Goal: Task Accomplishment & Management: Use online tool/utility

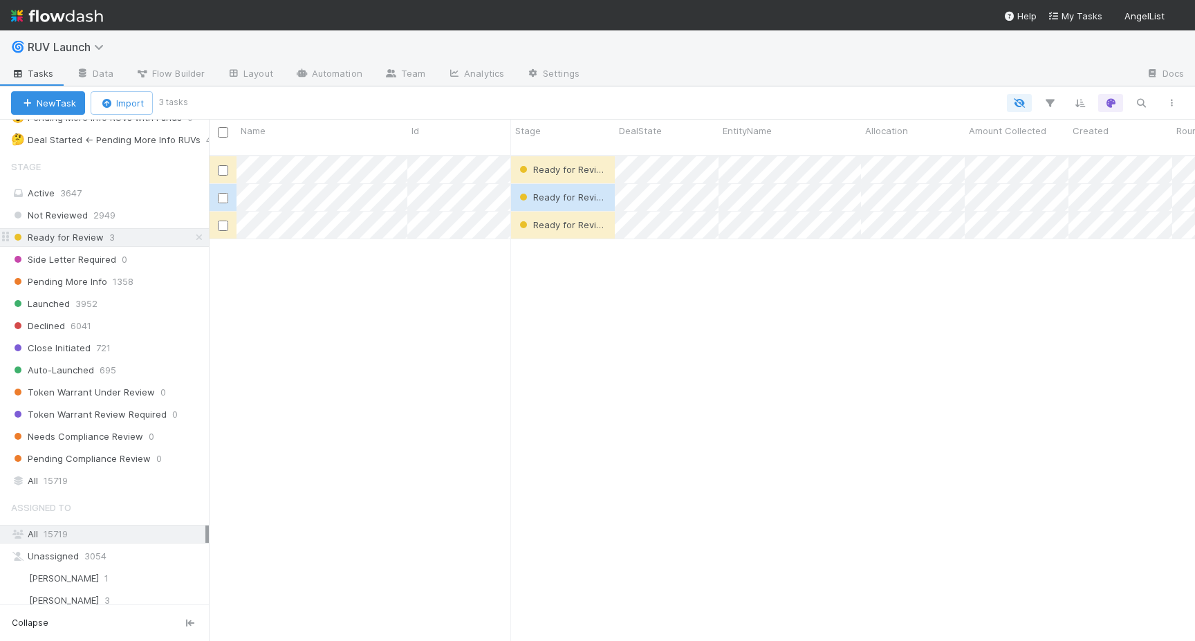
scroll to position [328, 0]
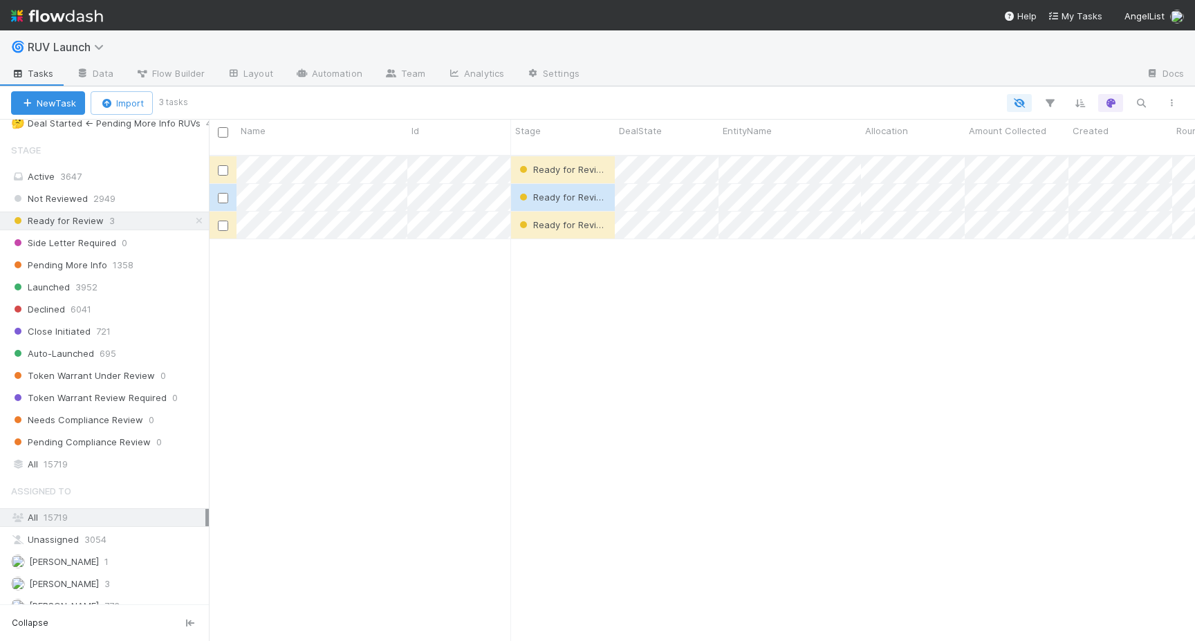
click at [52, 299] on div "Not Reviewed 2949 Ready for Review 3 Side Letter Required 0 Pending More Info 1…" at bounding box center [104, 320] width 209 height 262
click at [52, 301] on span "Declined" at bounding box center [38, 309] width 54 height 17
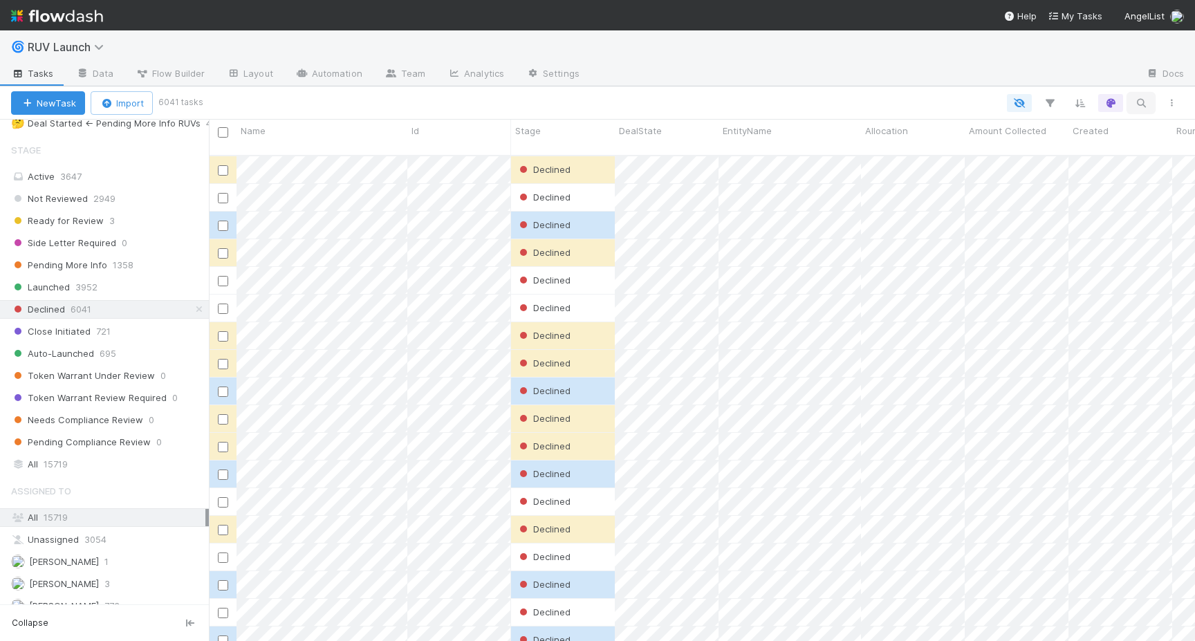
scroll to position [496, 986]
click at [1148, 108] on button "button" at bounding box center [1140, 103] width 25 height 18
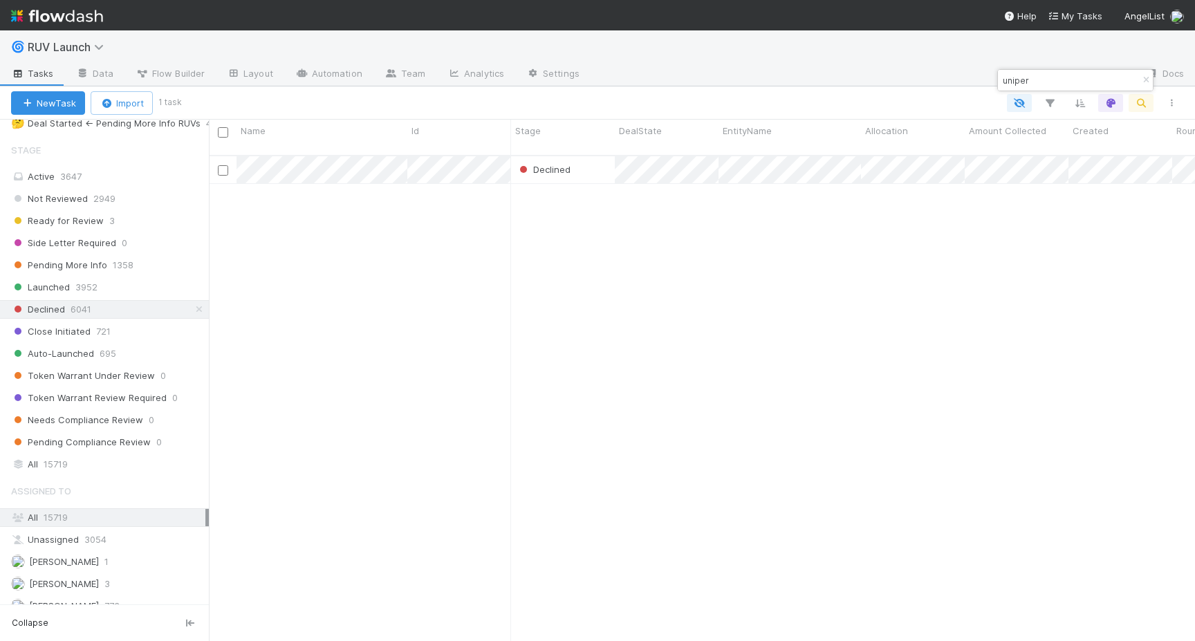
type input "uniper"
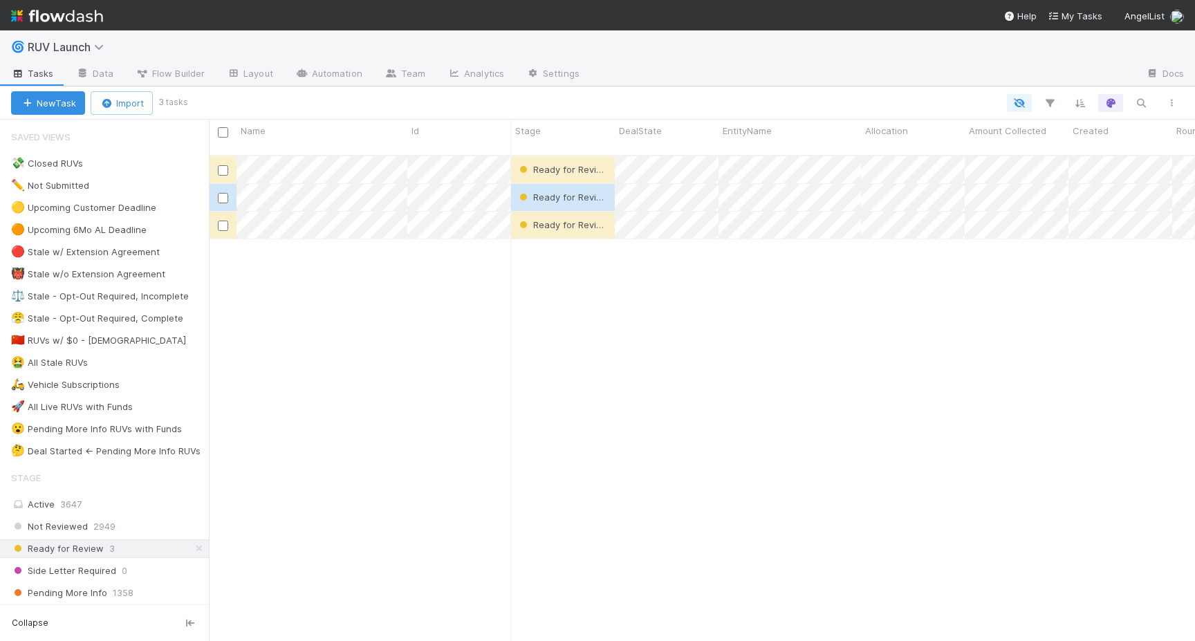
scroll to position [0, 1]
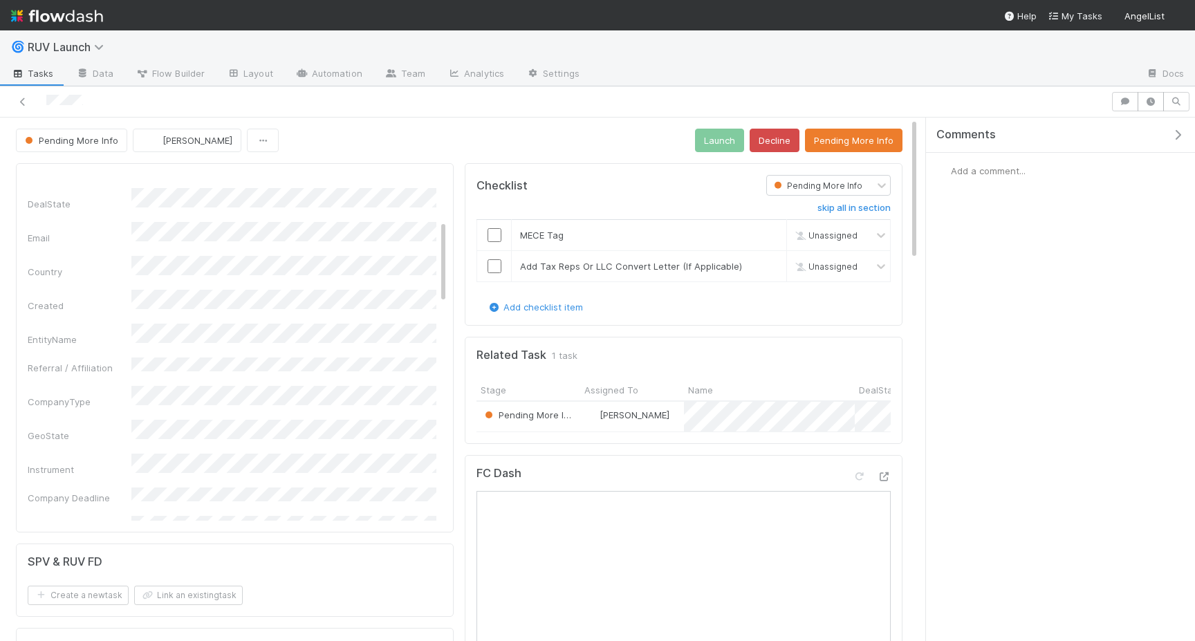
scroll to position [194, 0]
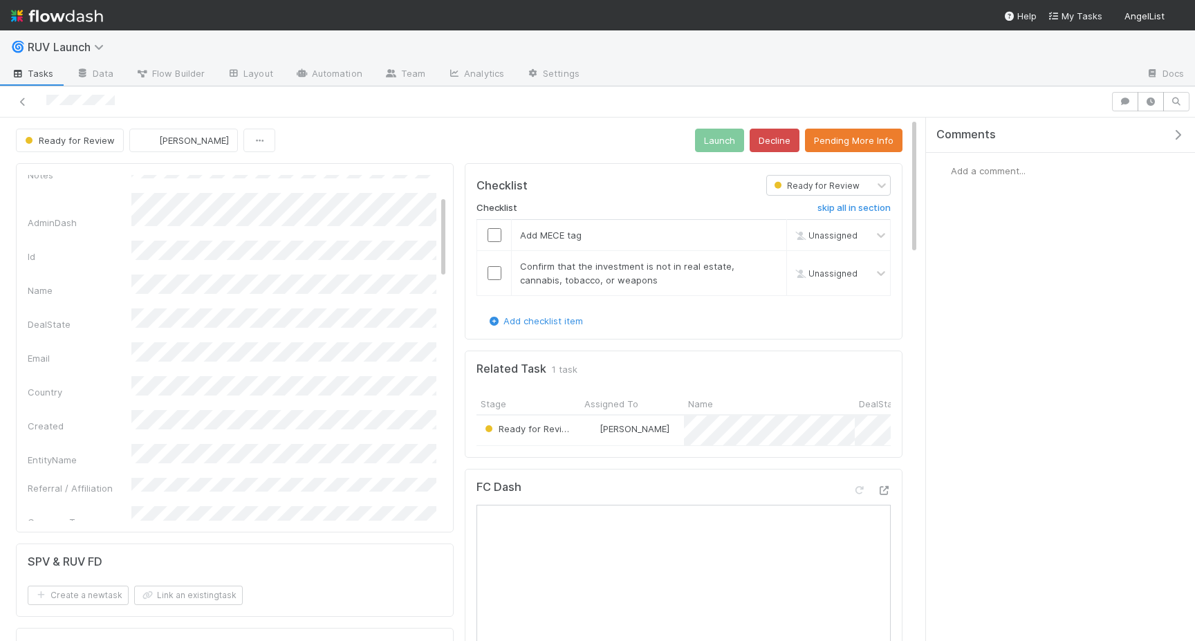
scroll to position [84, 0]
click at [834, 144] on button "Pending More Info" at bounding box center [853, 141] width 97 height 24
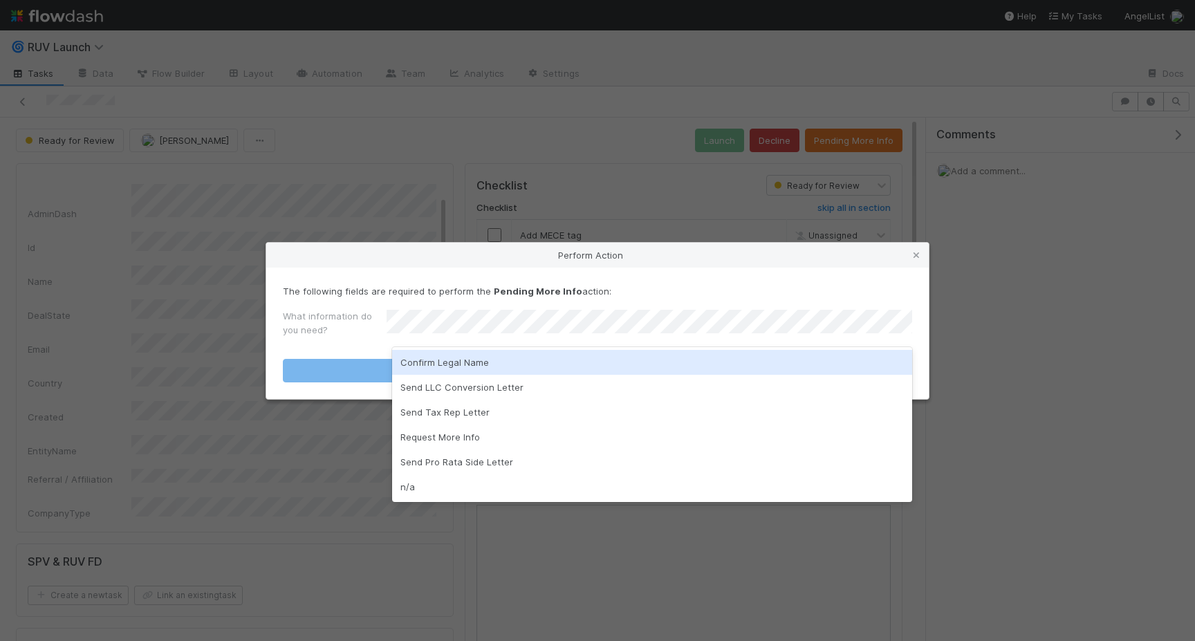
click at [479, 366] on div "Confirm Legal Name" at bounding box center [652, 362] width 520 height 25
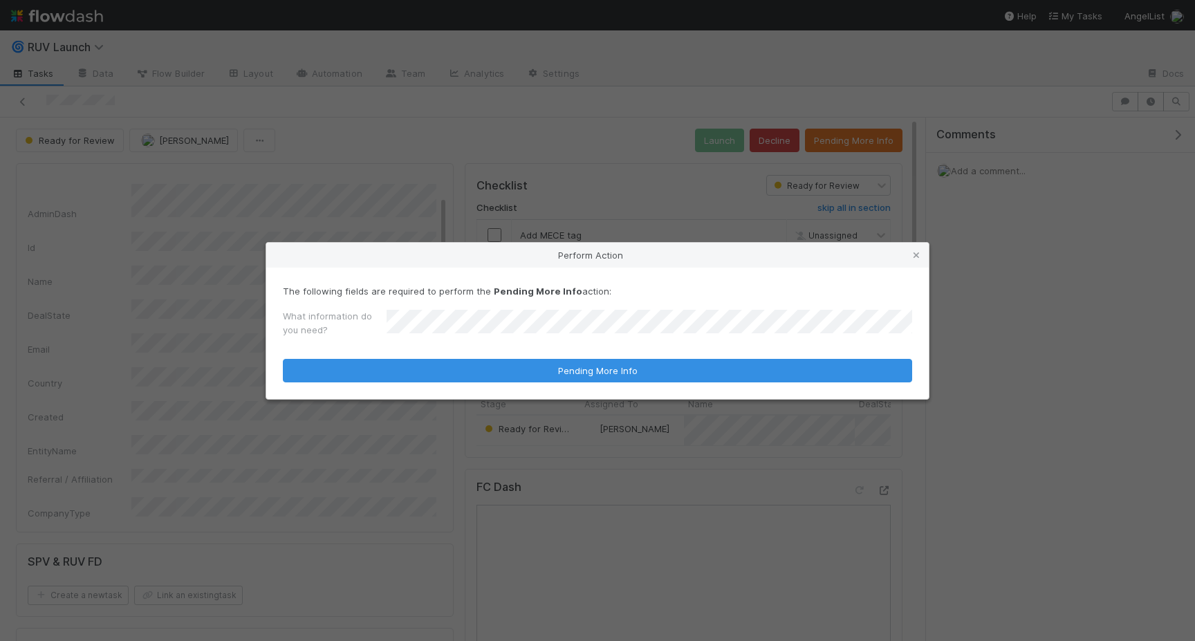
click at [475, 386] on div "The following fields are required to perform the Pending More Info action: What…" at bounding box center [597, 333] width 662 height 131
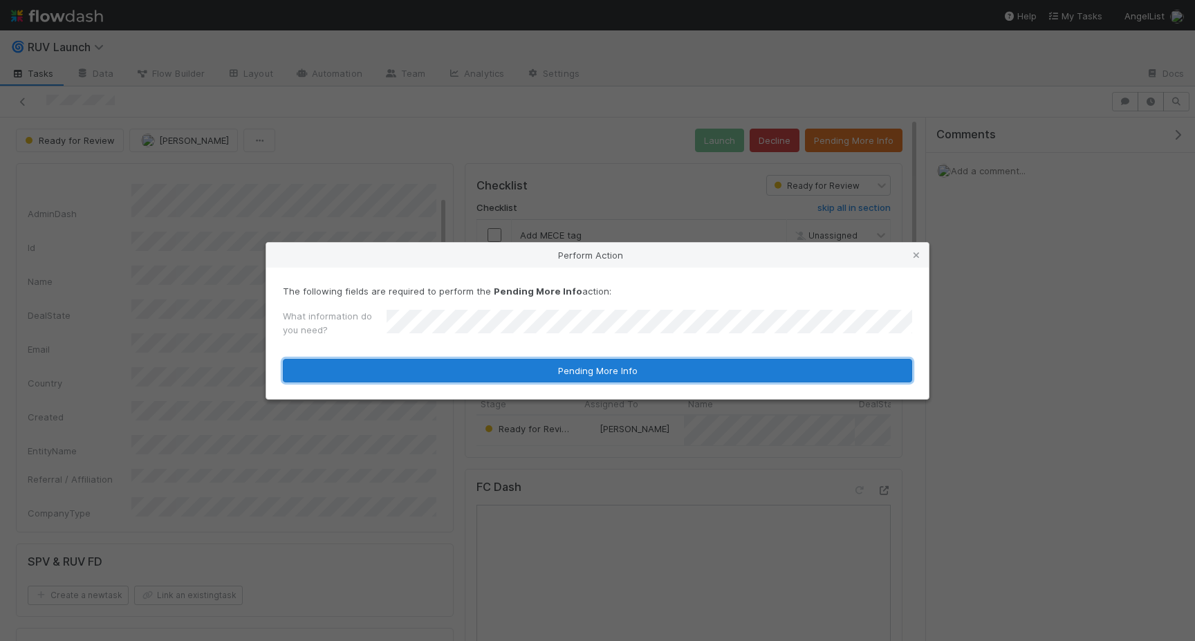
click at [459, 374] on button "Pending More Info" at bounding box center [597, 371] width 629 height 24
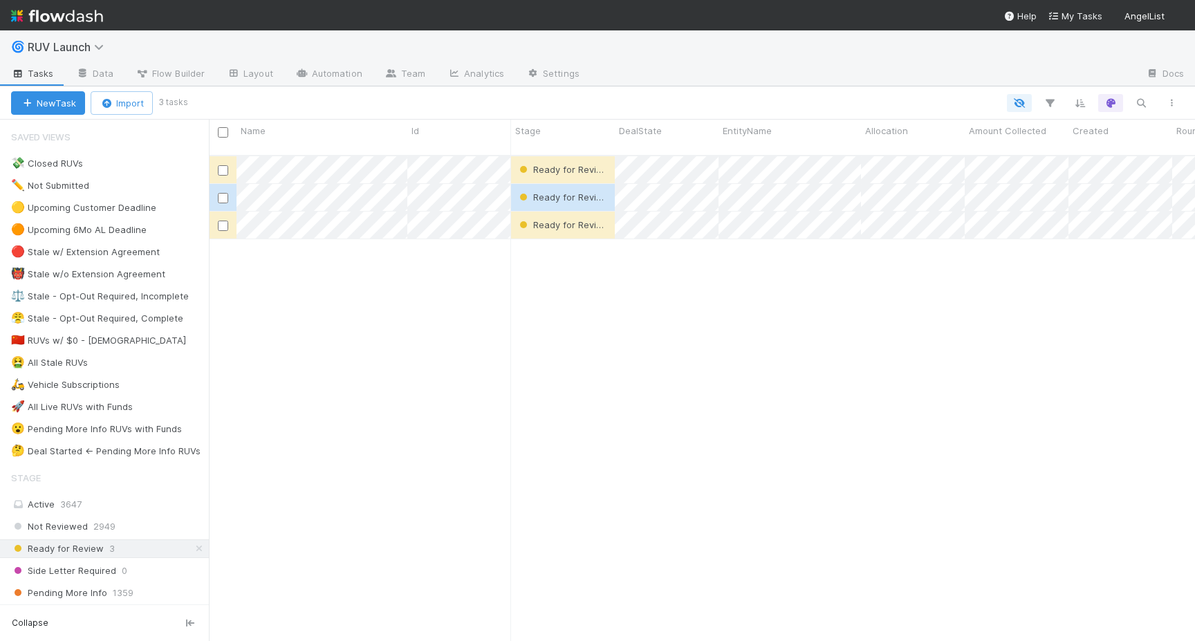
scroll to position [496, 986]
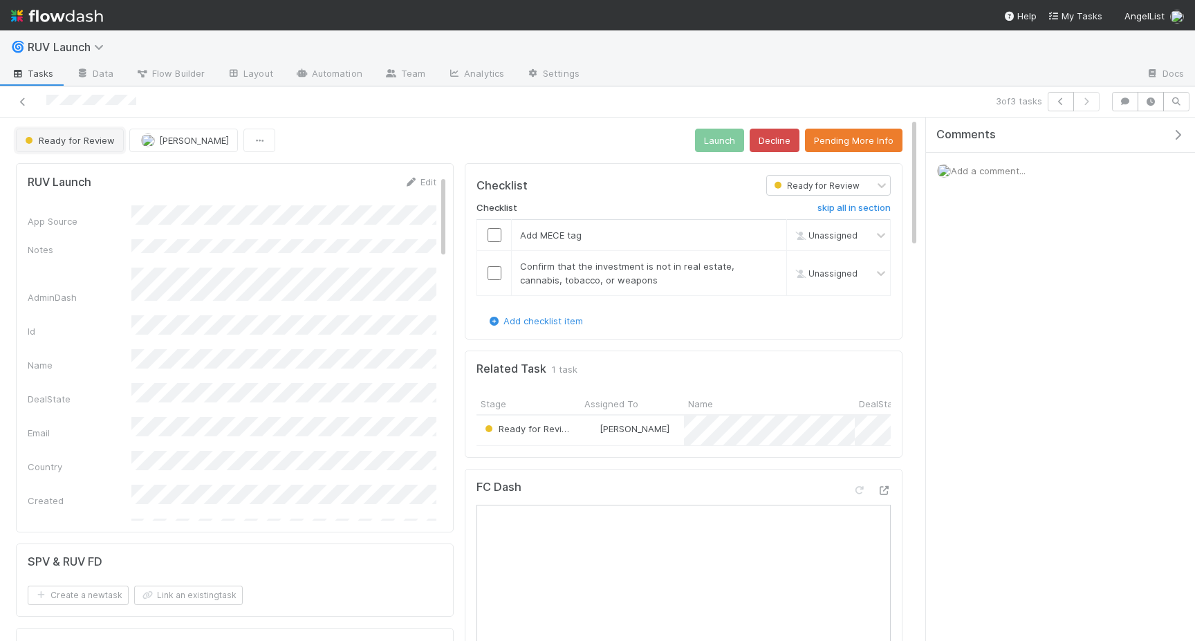
click at [105, 141] on span "Ready for Review" at bounding box center [68, 140] width 93 height 11
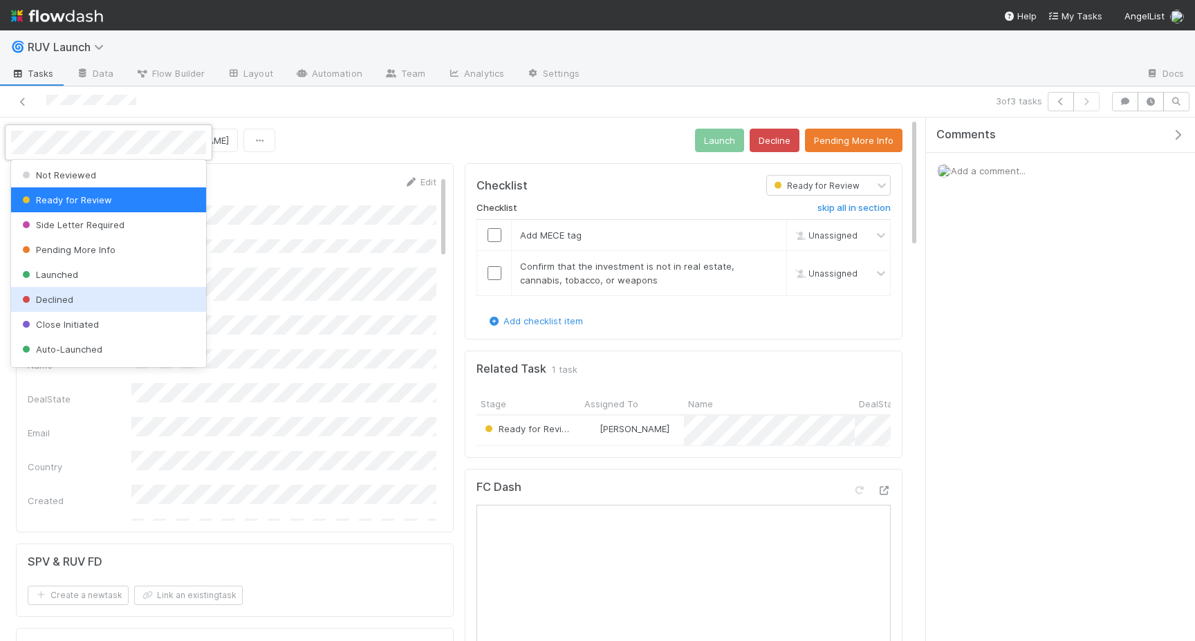
click at [103, 301] on div "Declined" at bounding box center [108, 299] width 195 height 25
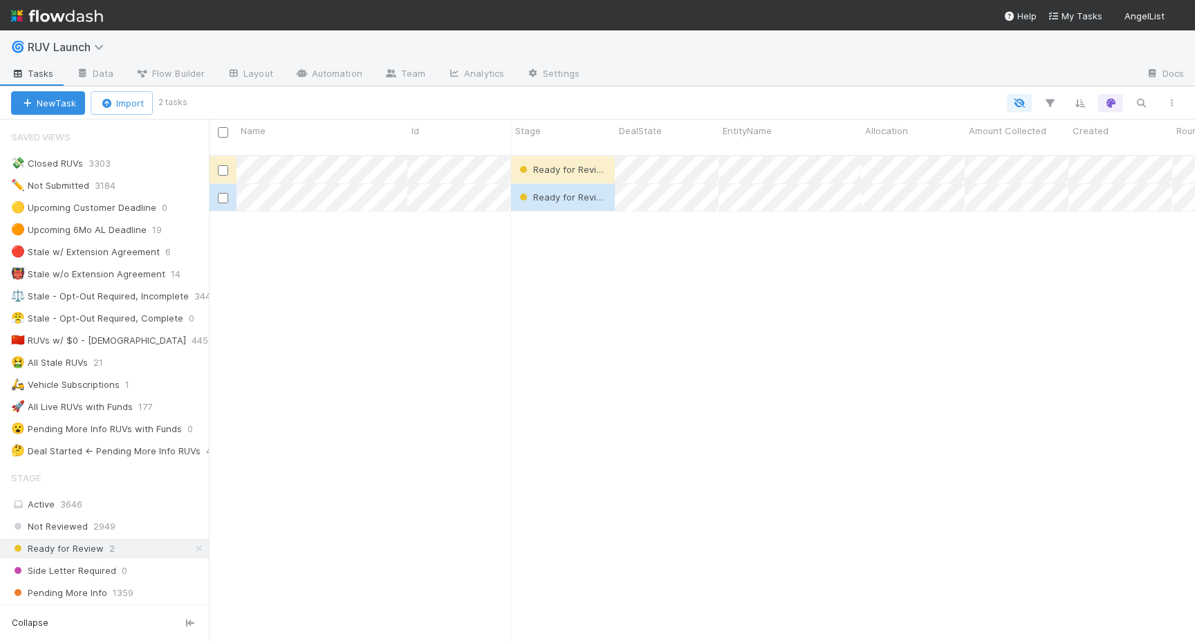
scroll to position [0, 1]
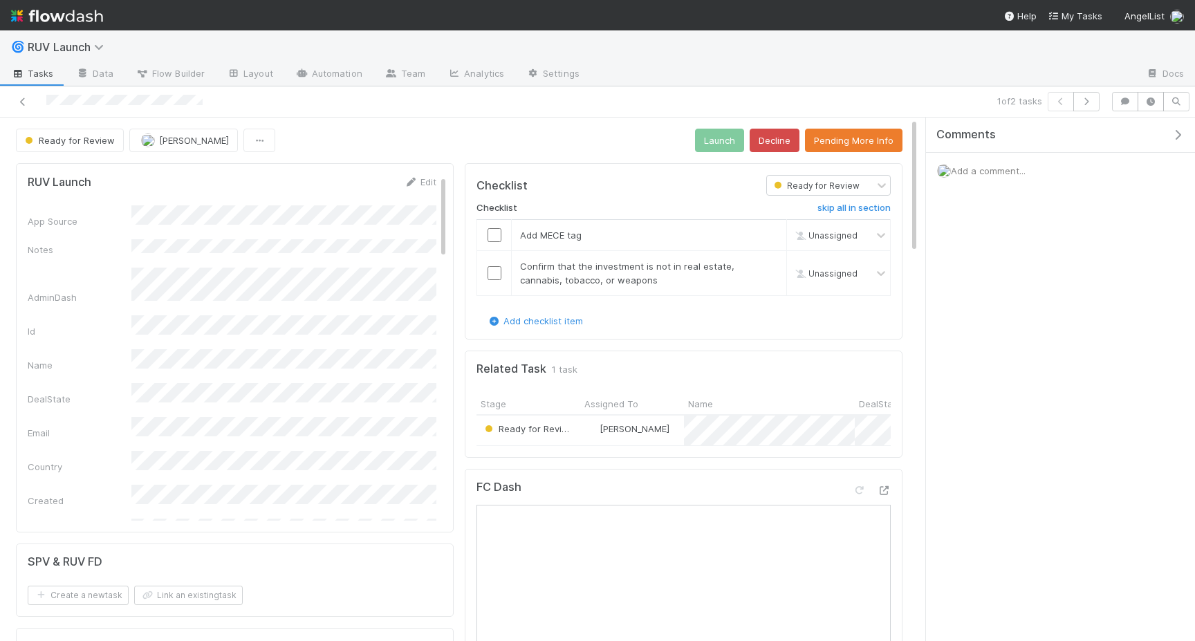
click at [785, 163] on div "Checklist Ready for Review Checklist skip all in section Add MECE tag Unassigne…" at bounding box center [684, 251] width 438 height 176
click at [758, 143] on button "Decline" at bounding box center [774, 141] width 50 height 24
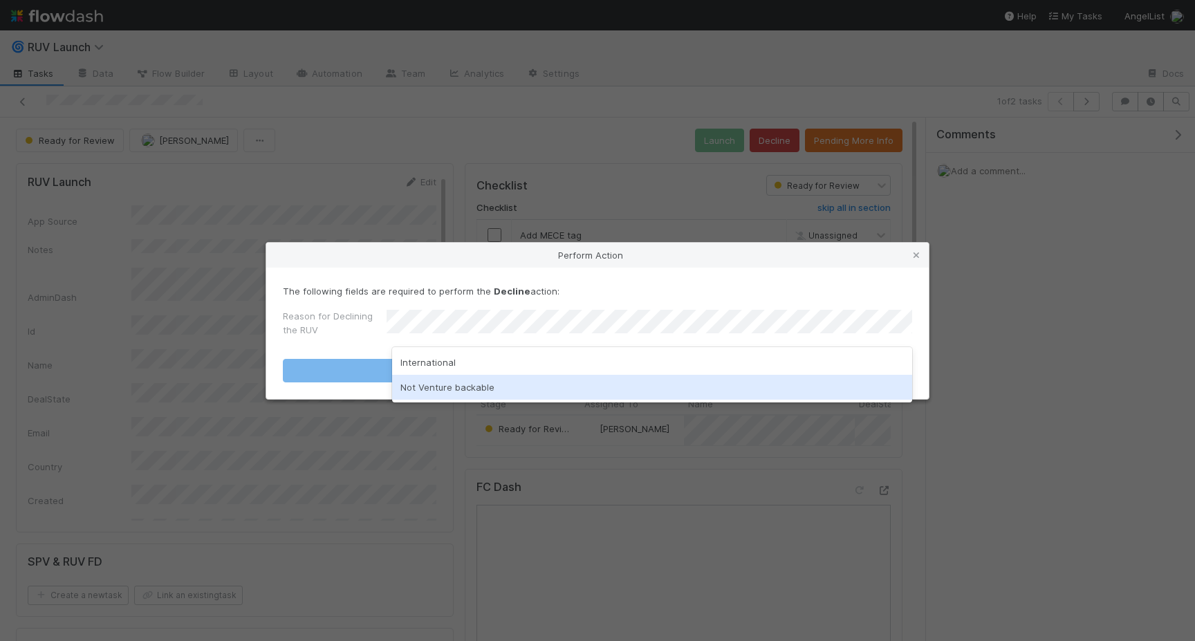
click at [554, 377] on div "Not Venture backable" at bounding box center [652, 387] width 520 height 25
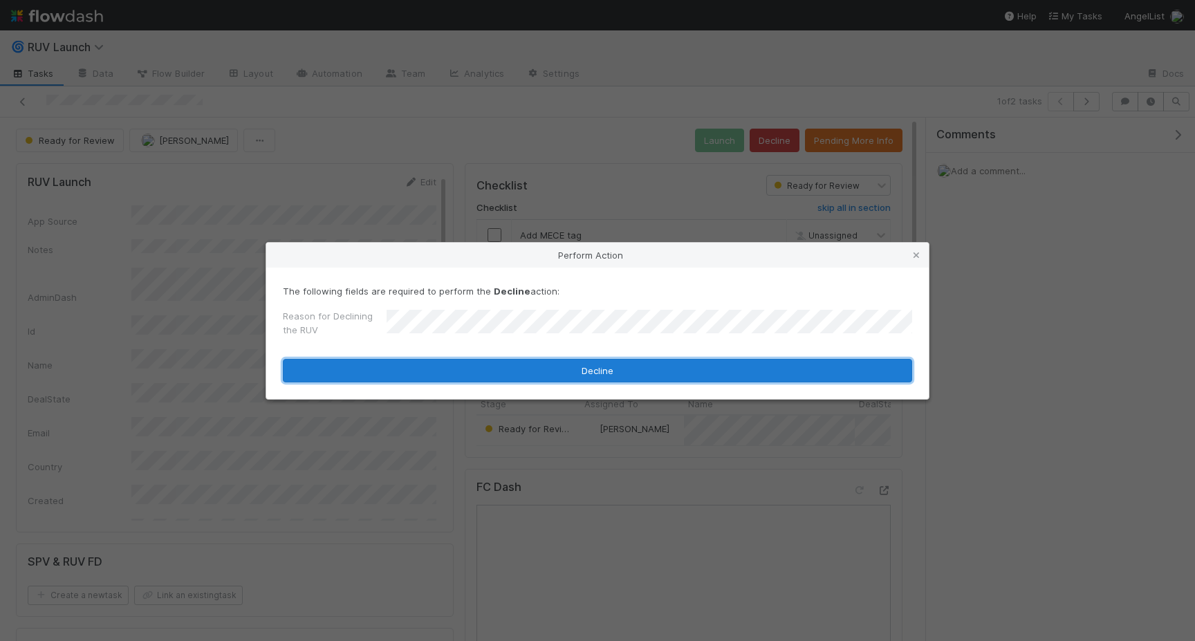
click at [554, 377] on button "Decline" at bounding box center [597, 371] width 629 height 24
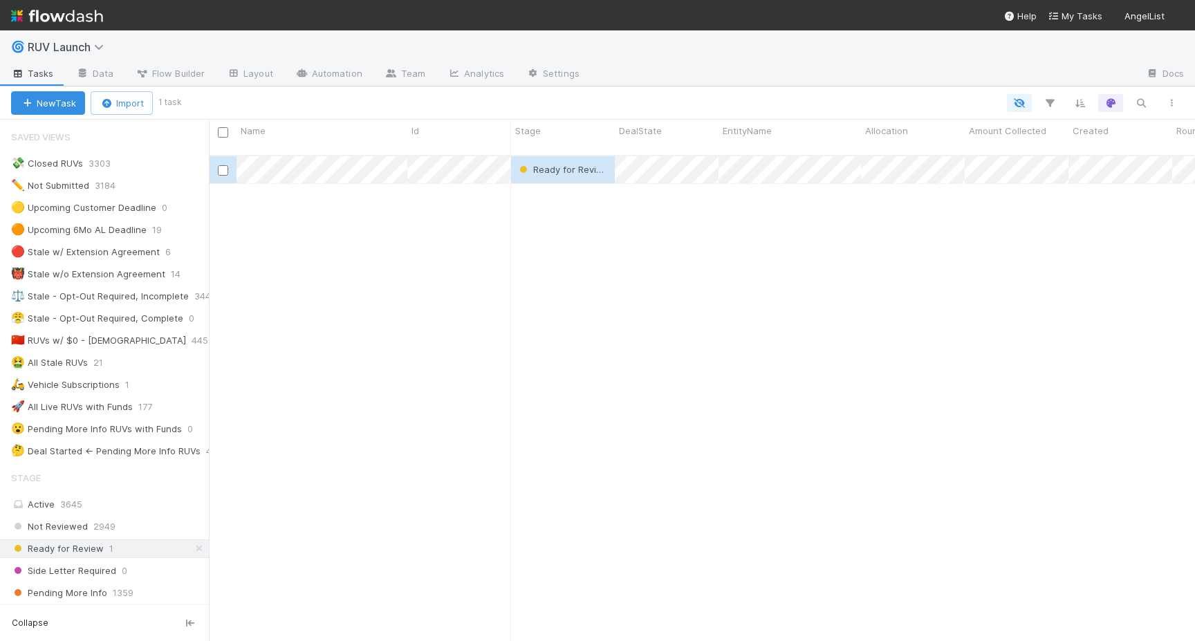
scroll to position [0, 1]
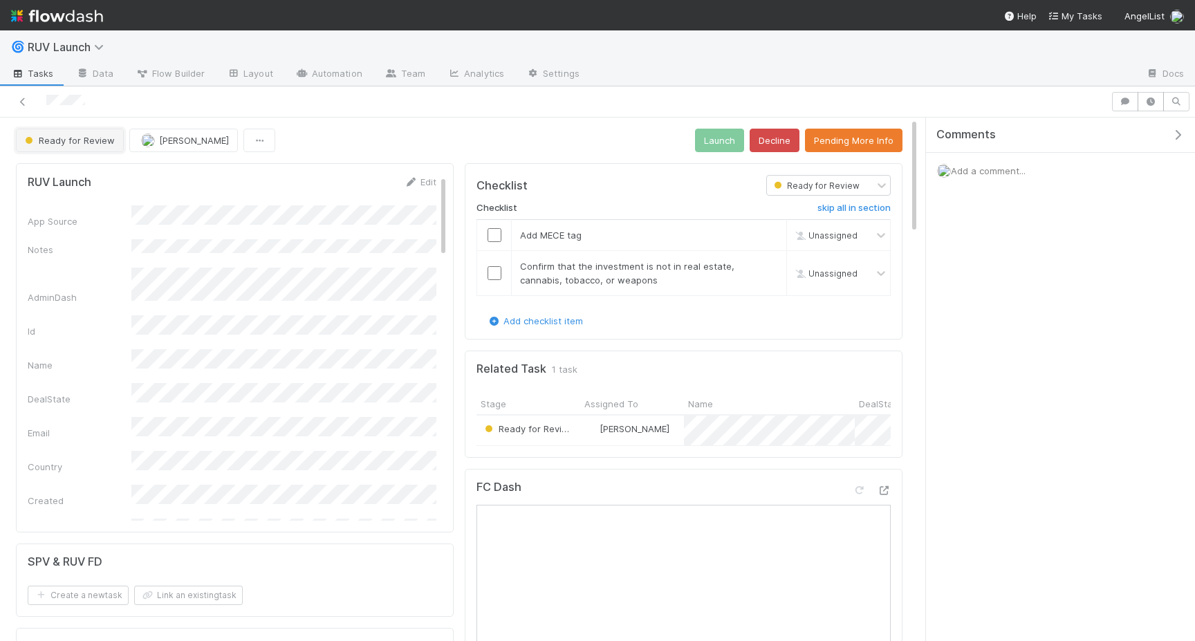
click at [86, 135] on span "Ready for Review" at bounding box center [68, 140] width 93 height 11
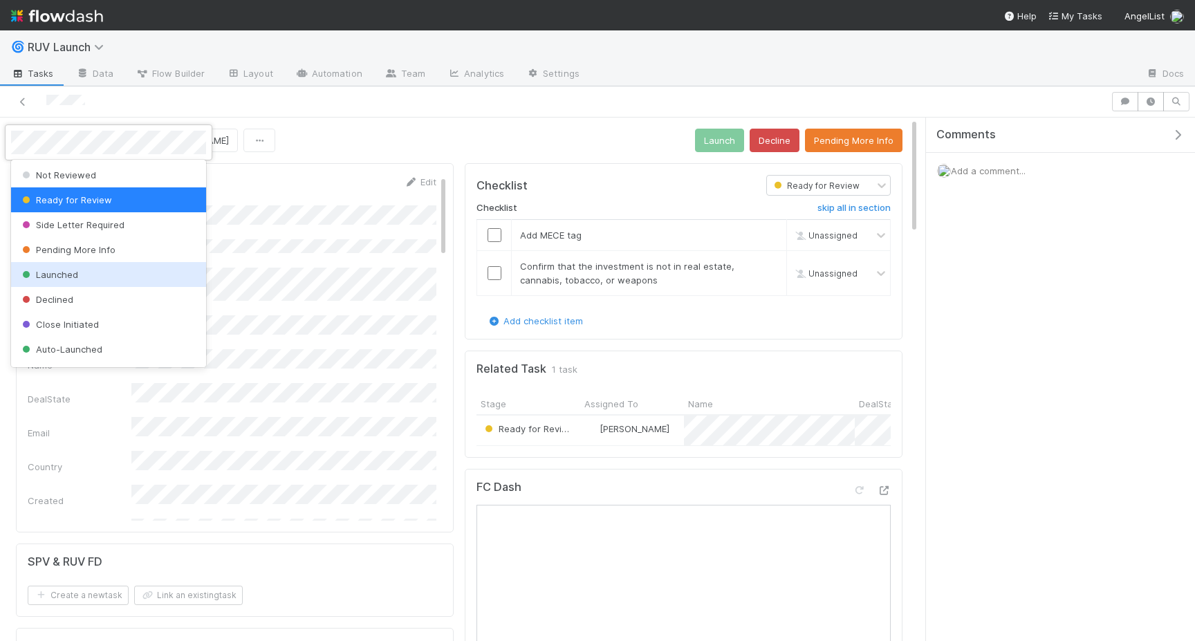
click at [62, 272] on span "Launched" at bounding box center [48, 274] width 59 height 11
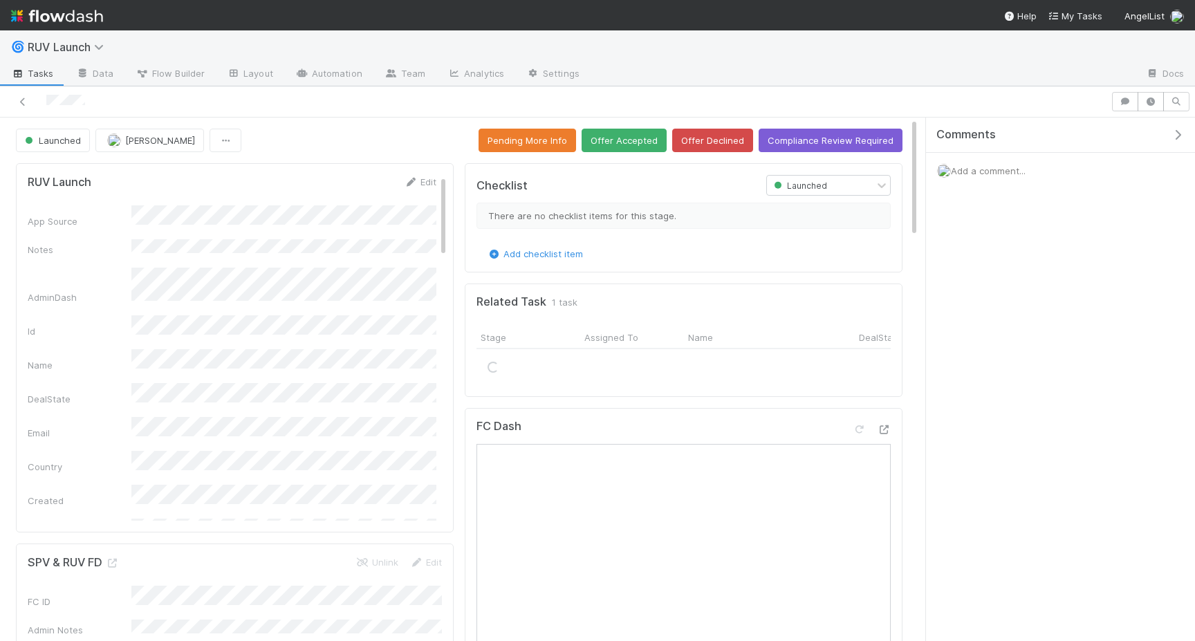
click at [417, 174] on div "RUV Launch Edit App Source Notes AdminDash Id Name DealState Email Country Crea…" at bounding box center [235, 347] width 438 height 369
click at [416, 183] on icon at bounding box center [411, 182] width 14 height 9
click at [362, 183] on button "Save" at bounding box center [362, 187] width 39 height 24
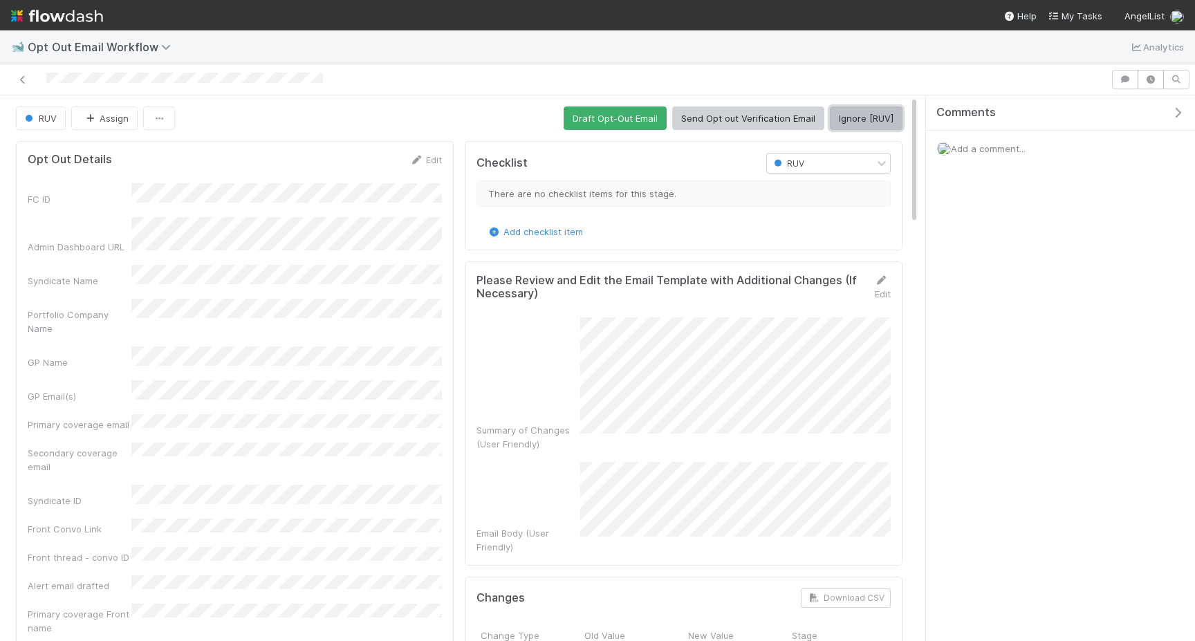
click at [866, 113] on button "Ignore [RUV]" at bounding box center [866, 118] width 73 height 24
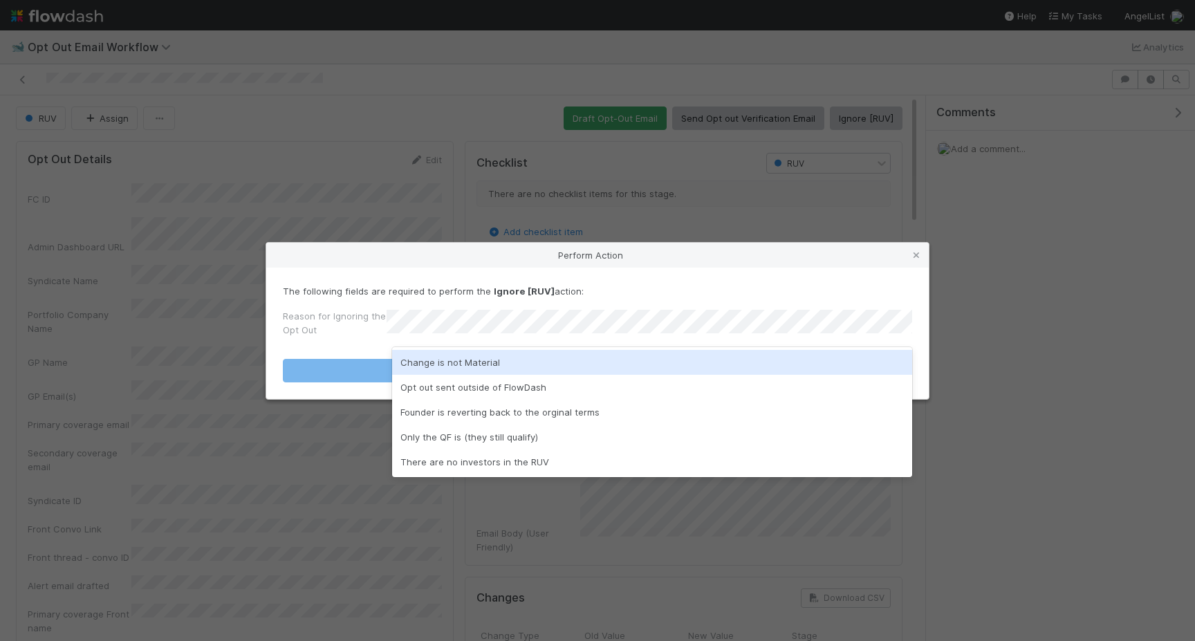
click at [467, 352] on div "Change is not Material" at bounding box center [652, 362] width 520 height 25
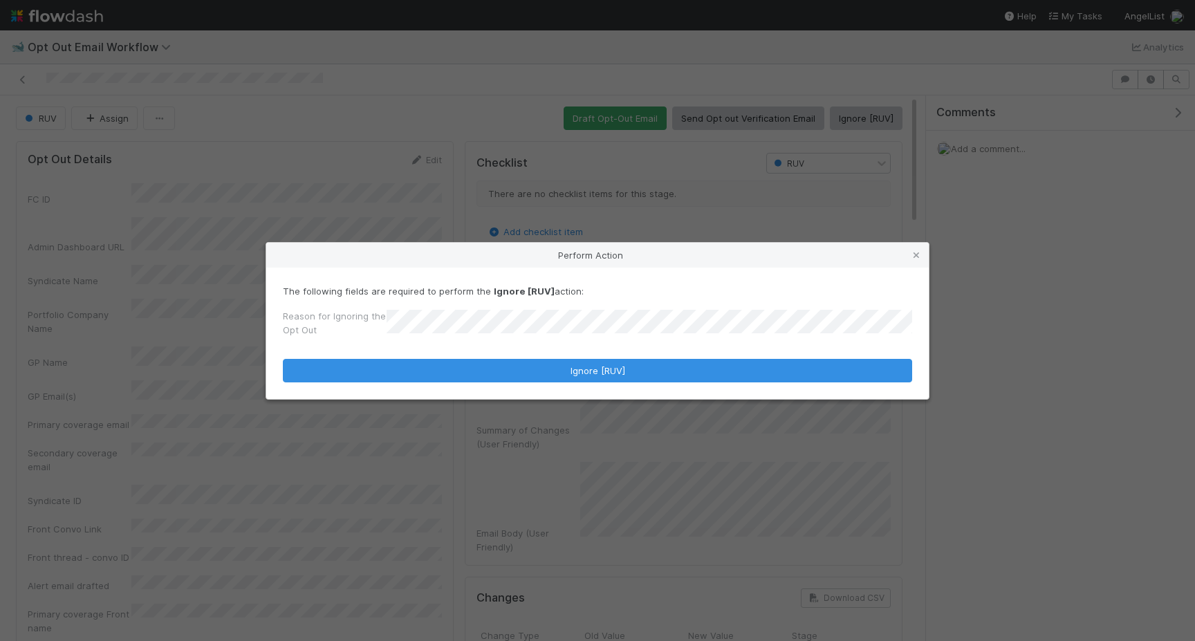
click at [467, 389] on div "The following fields are required to perform the Ignore [RUV] action: Reason fo…" at bounding box center [597, 333] width 662 height 131
click at [467, 384] on div "The following fields are required to perform the Ignore [RUV] action: Reason fo…" at bounding box center [597, 333] width 662 height 131
click at [411, 355] on form "The following fields are required to perform the Ignore [RUV] action: Reason fo…" at bounding box center [597, 333] width 629 height 98
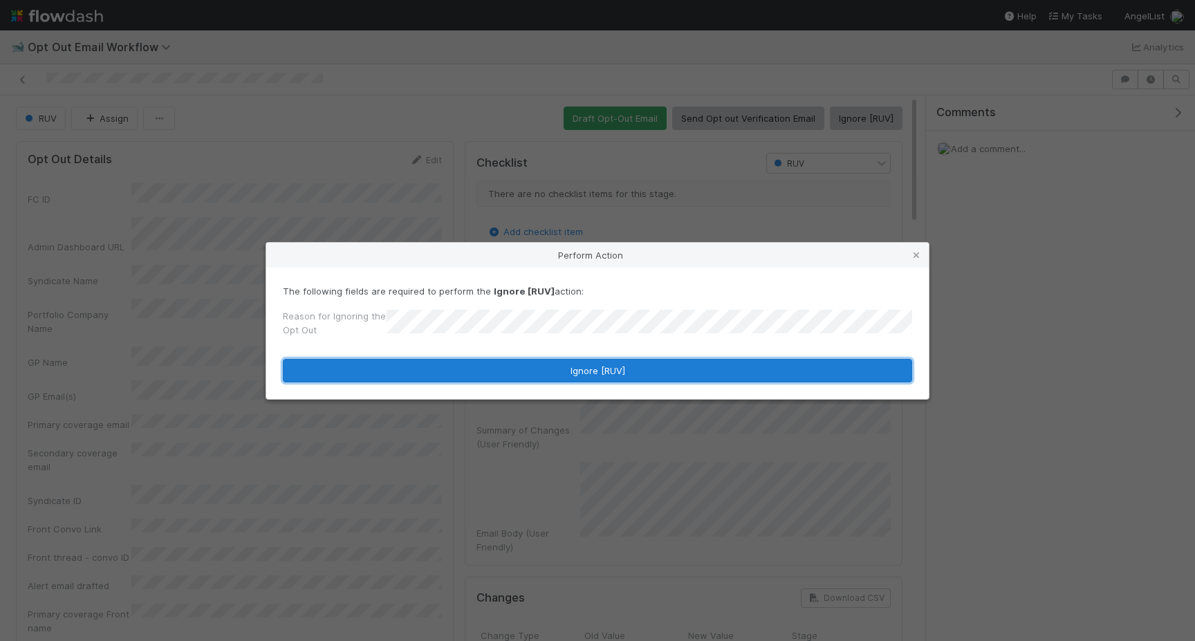
click at [411, 366] on button "Ignore [RUV]" at bounding box center [597, 371] width 629 height 24
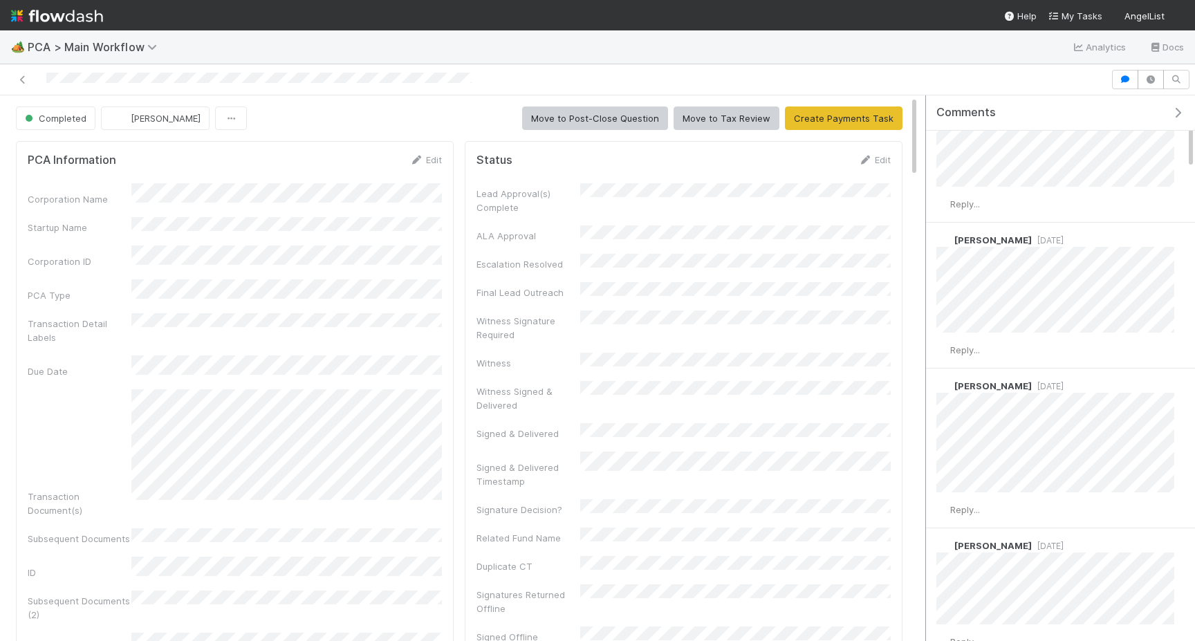
scroll to position [295, 0]
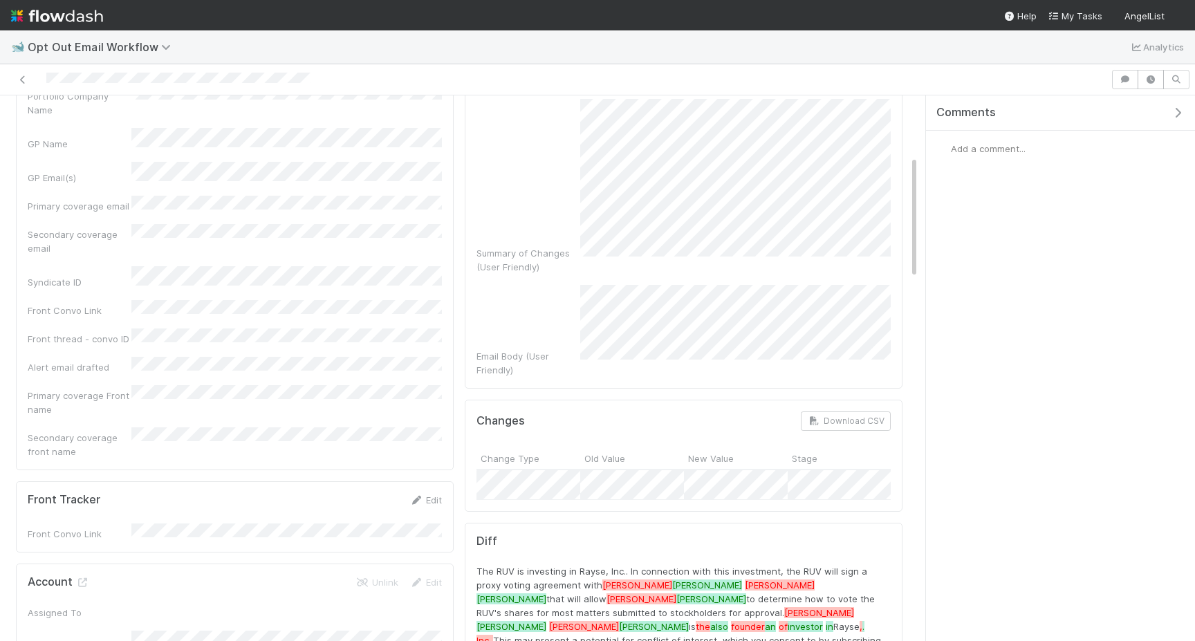
scroll to position [271, 0]
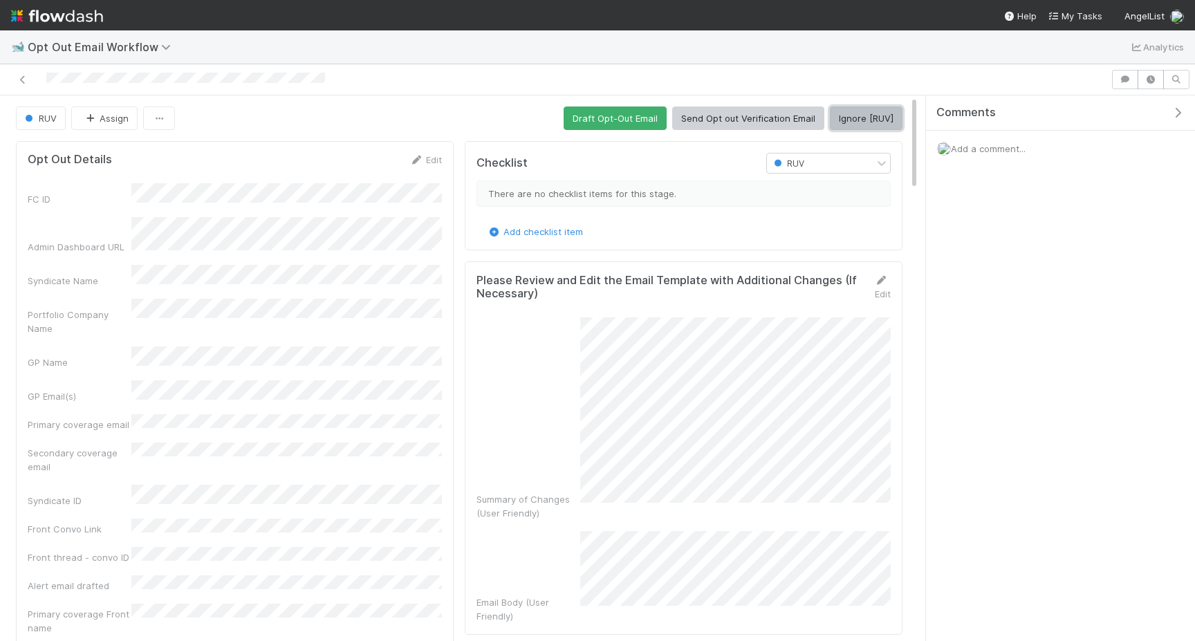
click at [868, 126] on button "Ignore [RUV]" at bounding box center [866, 118] width 73 height 24
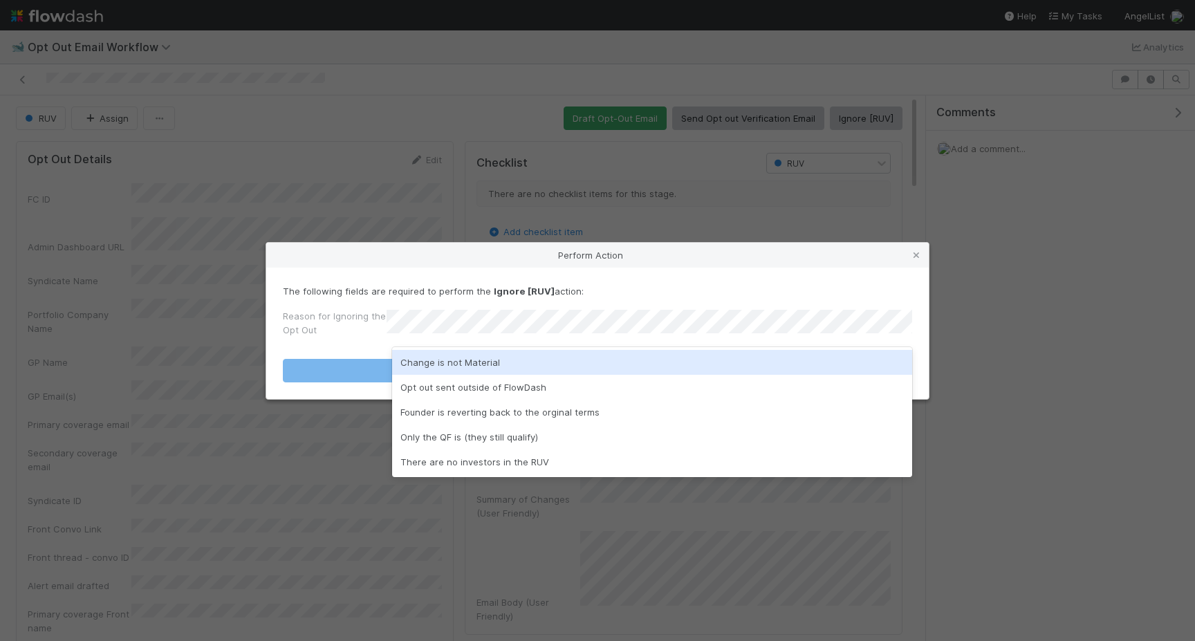
click at [458, 357] on div "Change is not Material" at bounding box center [652, 362] width 520 height 25
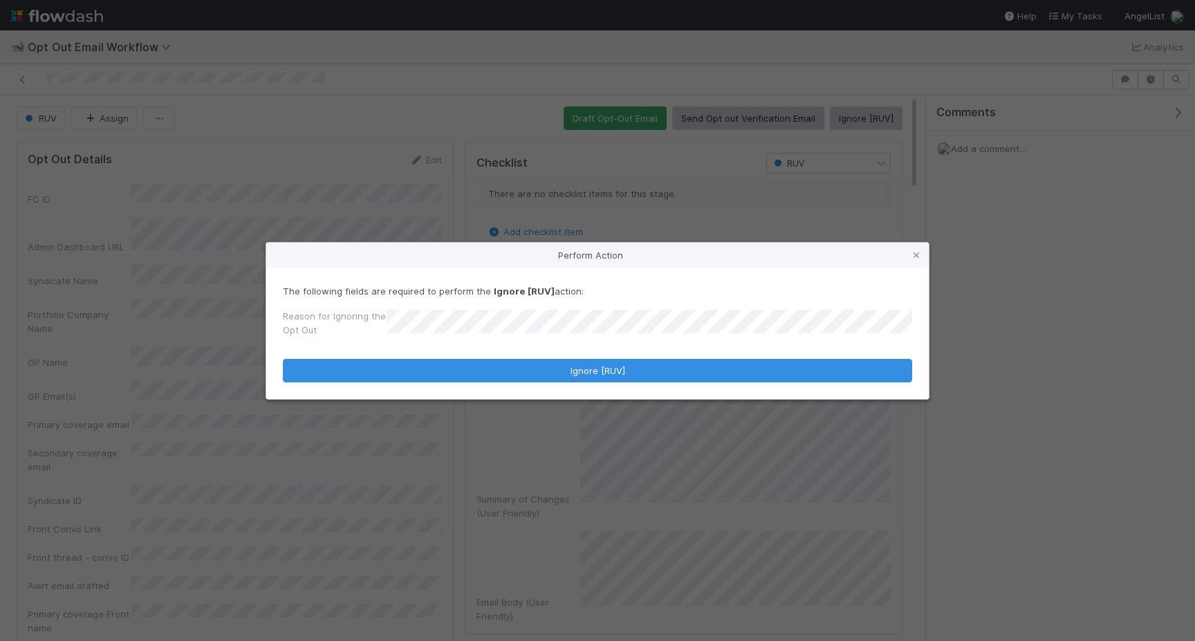
click at [458, 357] on form "The following fields are required to perform the Ignore [RUV] action: Reason fo…" at bounding box center [597, 333] width 629 height 98
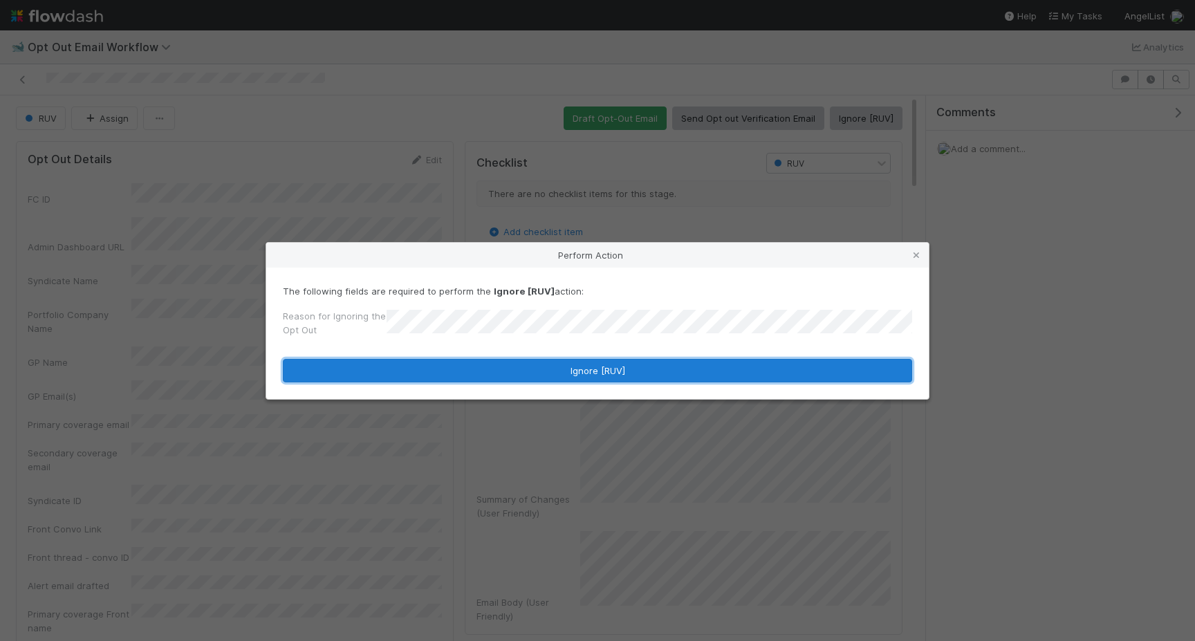
click at [458, 364] on button "Ignore [RUV]" at bounding box center [597, 371] width 629 height 24
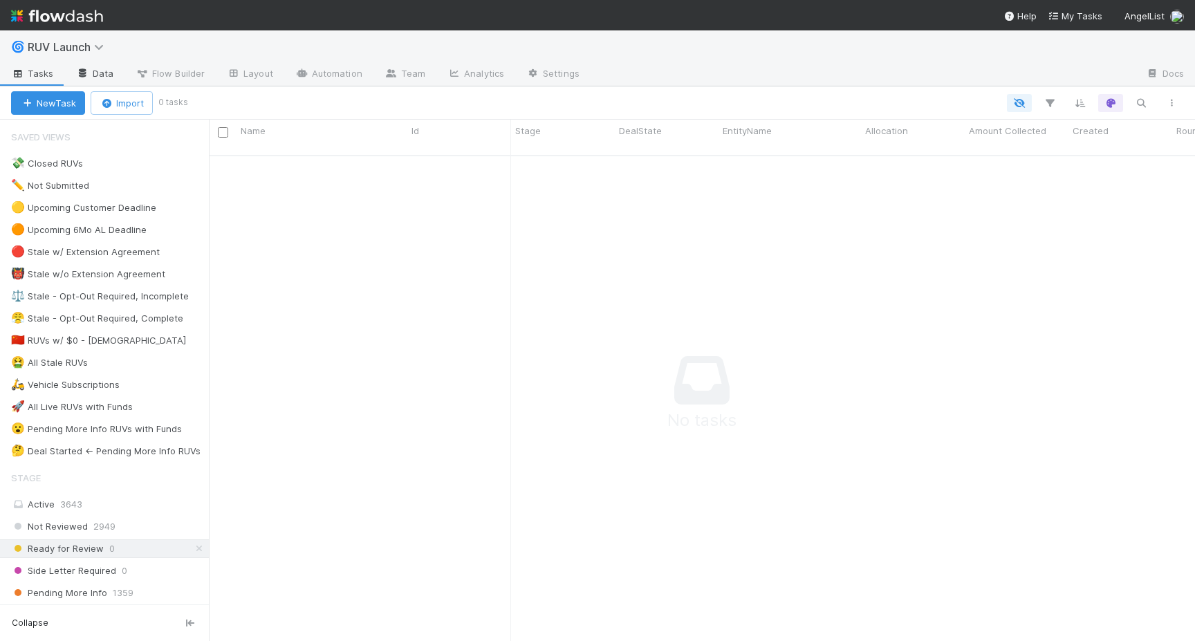
scroll to position [496, 986]
click at [102, 57] on div "🌀 RUV Launch" at bounding box center [597, 46] width 1195 height 33
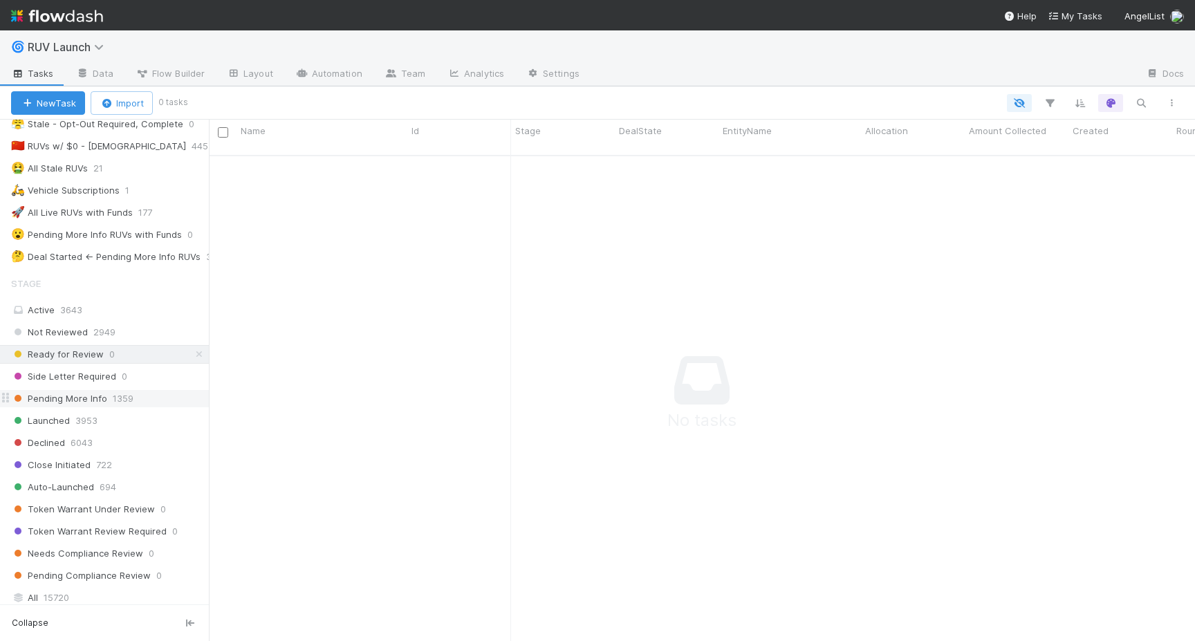
scroll to position [230, 0]
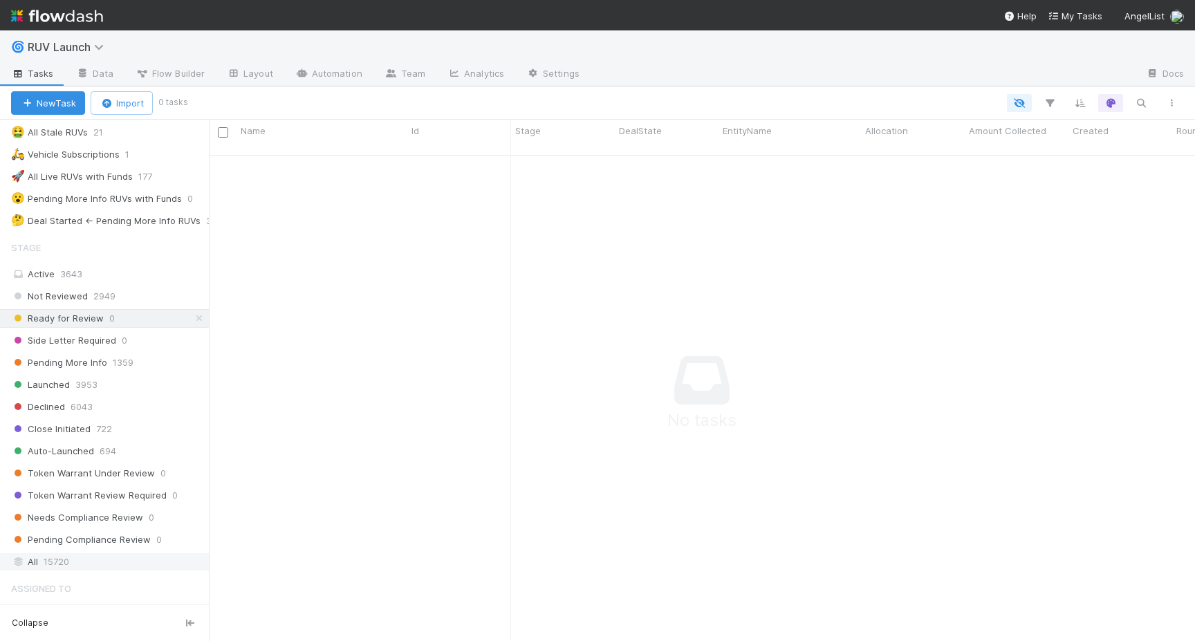
click at [55, 566] on span "15720" at bounding box center [57, 561] width 26 height 17
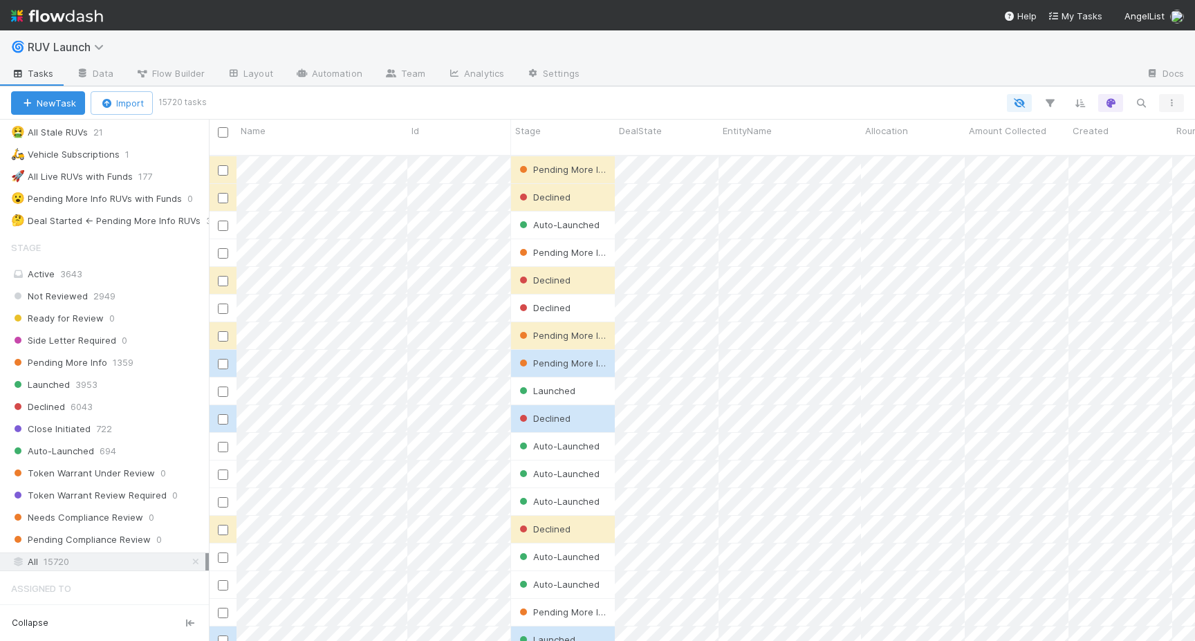
scroll to position [496, 986]
click at [1150, 101] on button "button" at bounding box center [1140, 103] width 25 height 18
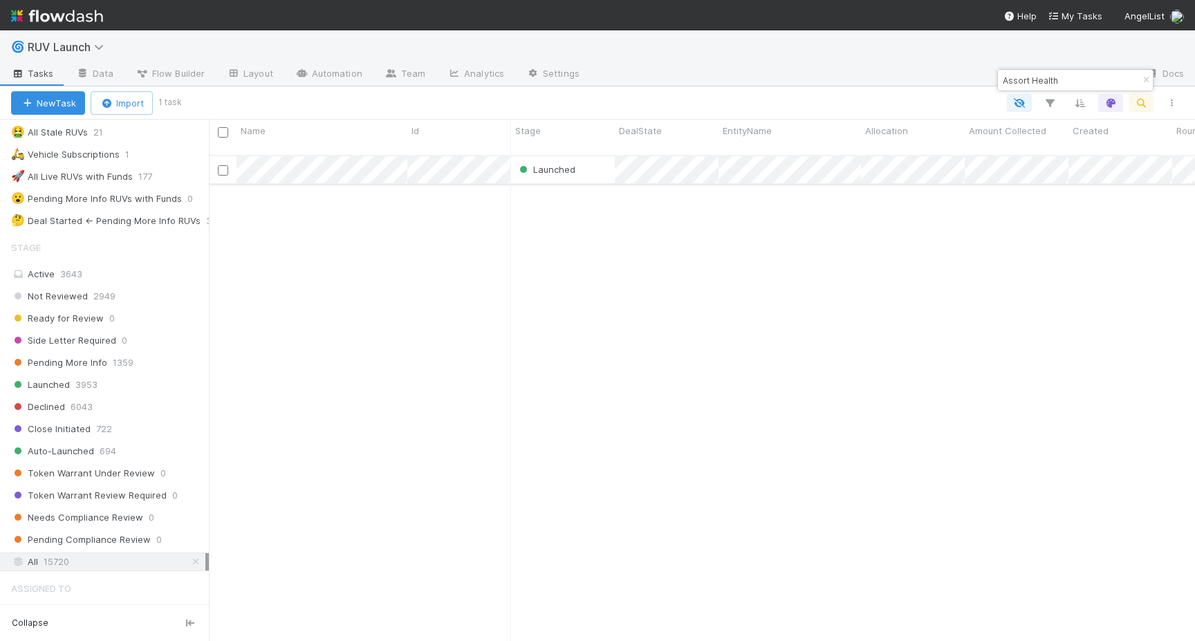
type input "Assort Health"
click at [603, 156] on div "Launched" at bounding box center [563, 169] width 104 height 27
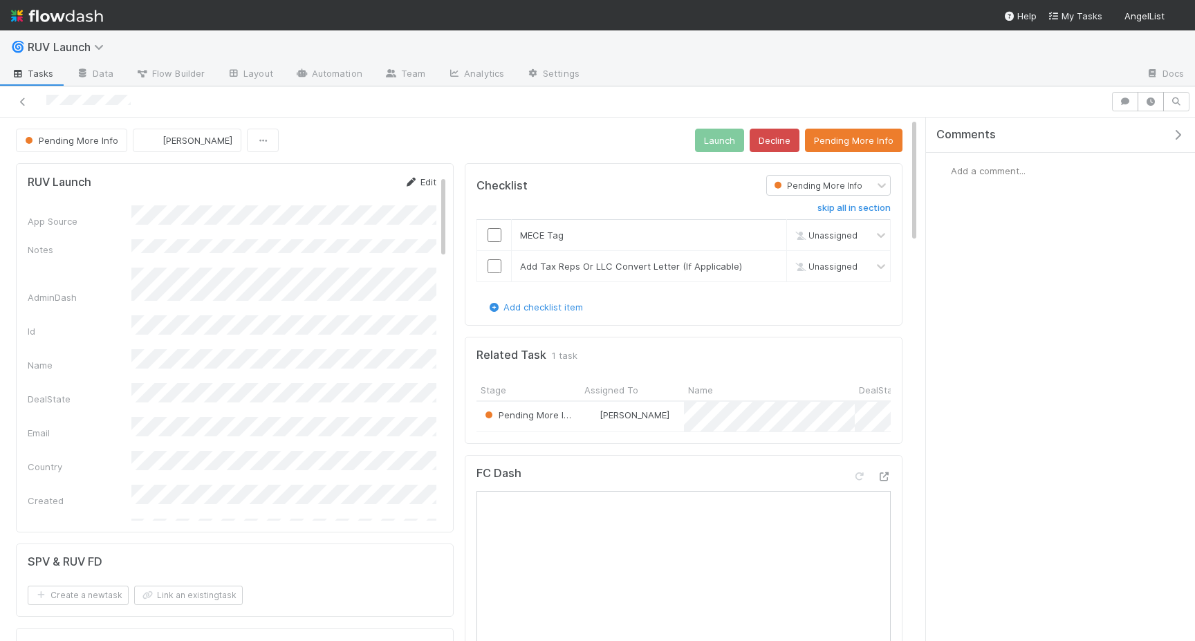
click at [417, 185] on icon at bounding box center [411, 182] width 14 height 9
click at [355, 185] on button "Save" at bounding box center [362, 187] width 39 height 24
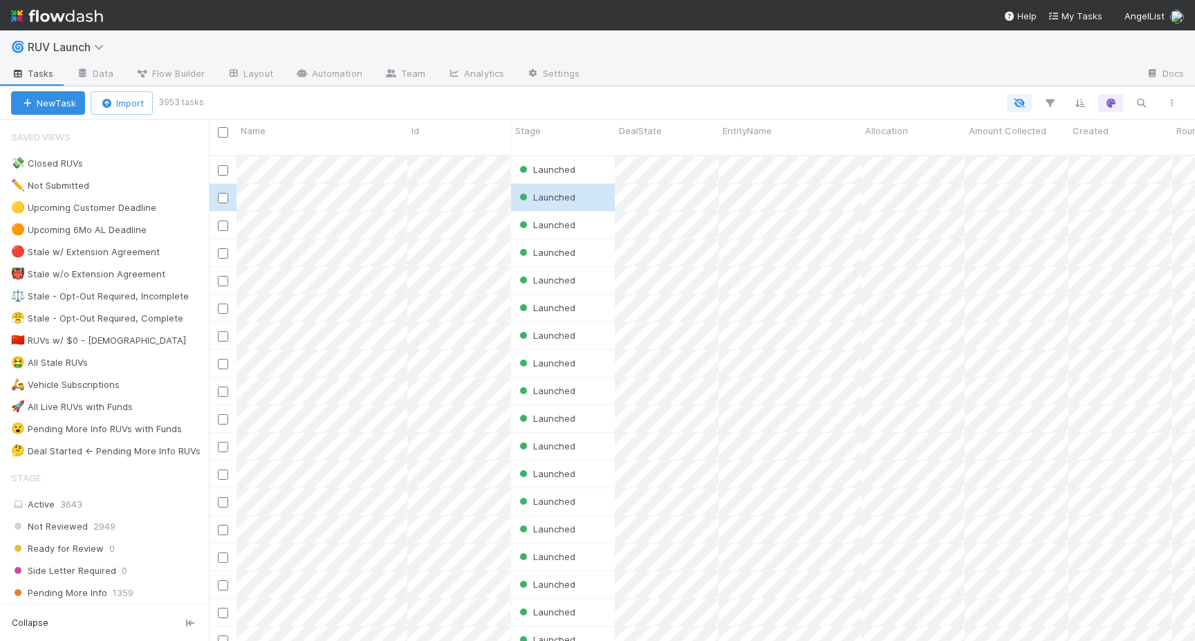
scroll to position [0, 1]
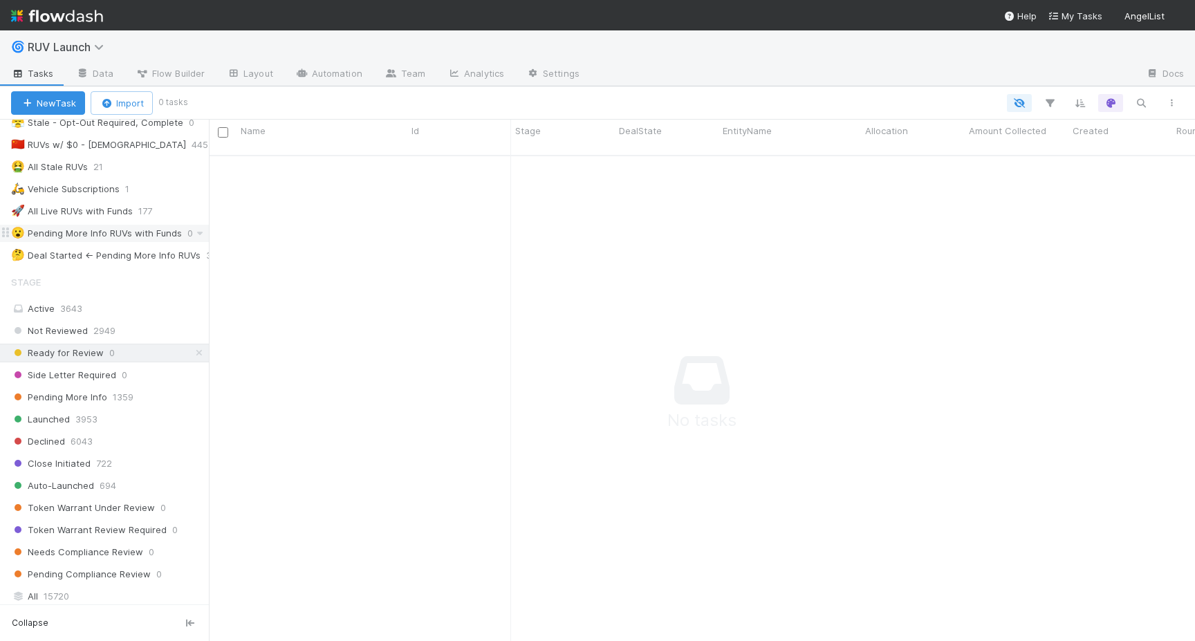
scroll to position [265, 0]
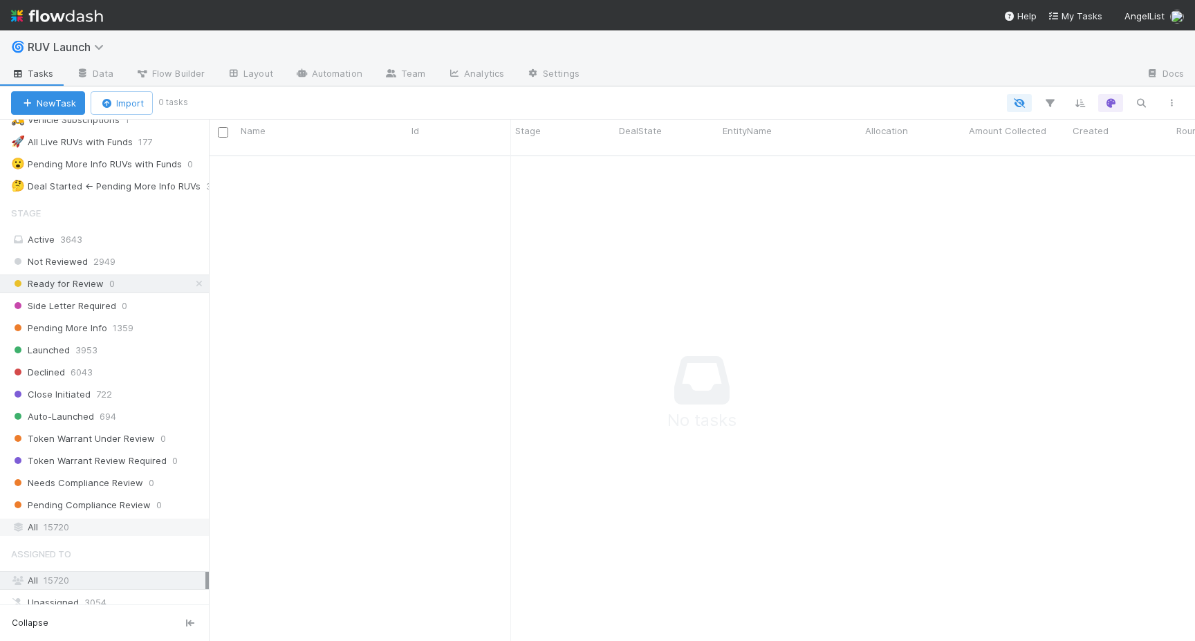
click at [66, 520] on span "15720" at bounding box center [57, 527] width 26 height 17
click at [1141, 103] on icon "button" at bounding box center [1141, 103] width 14 height 12
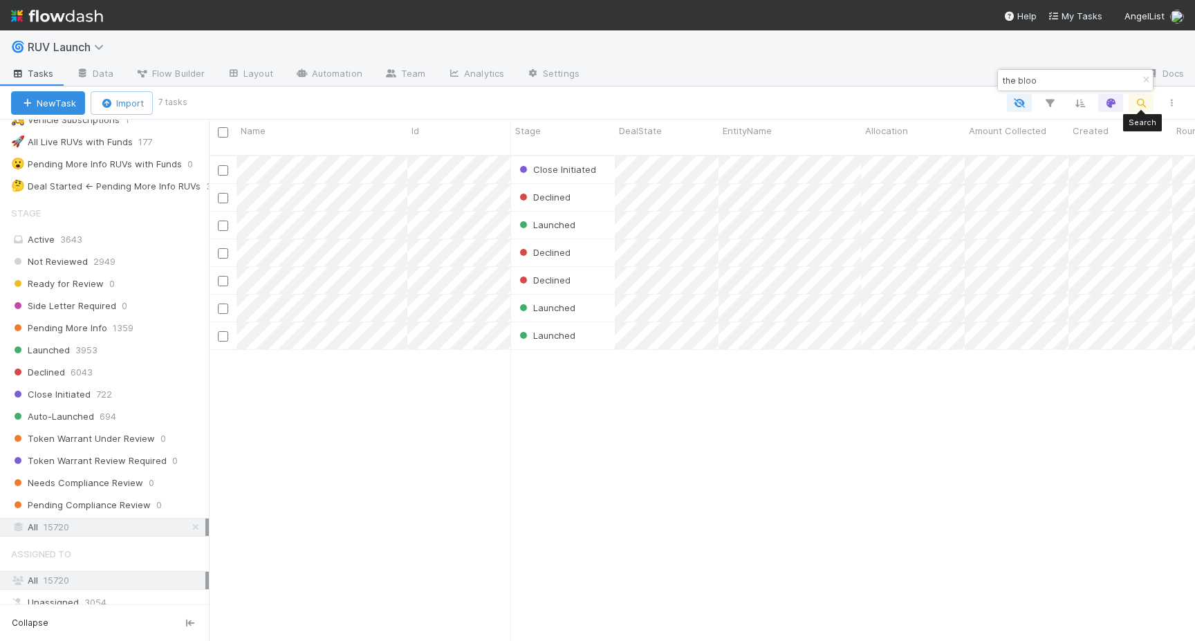
scroll to position [496, 986]
type input "the bloo"
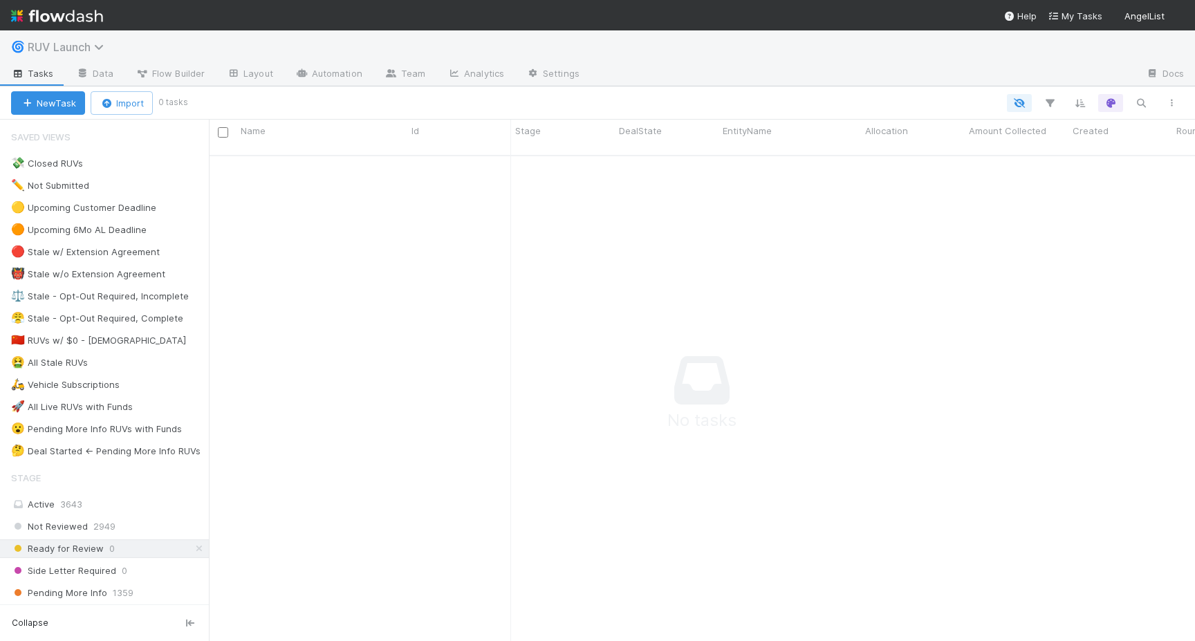
scroll to position [496, 986]
click at [100, 44] on icon at bounding box center [101, 46] width 14 height 11
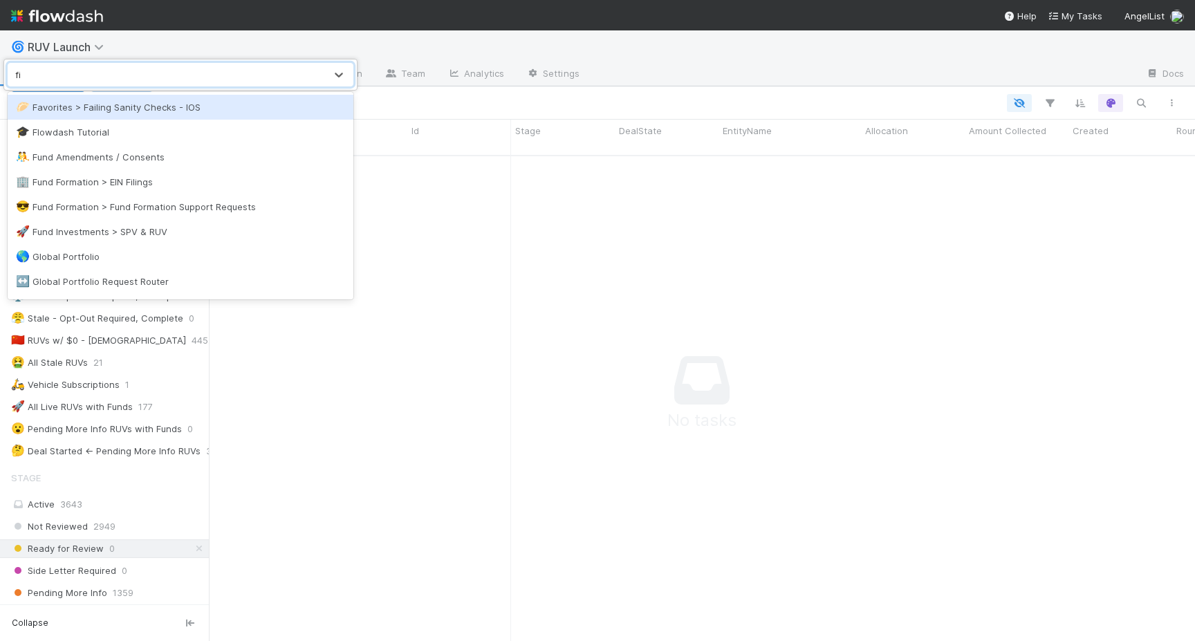
type input "fina"
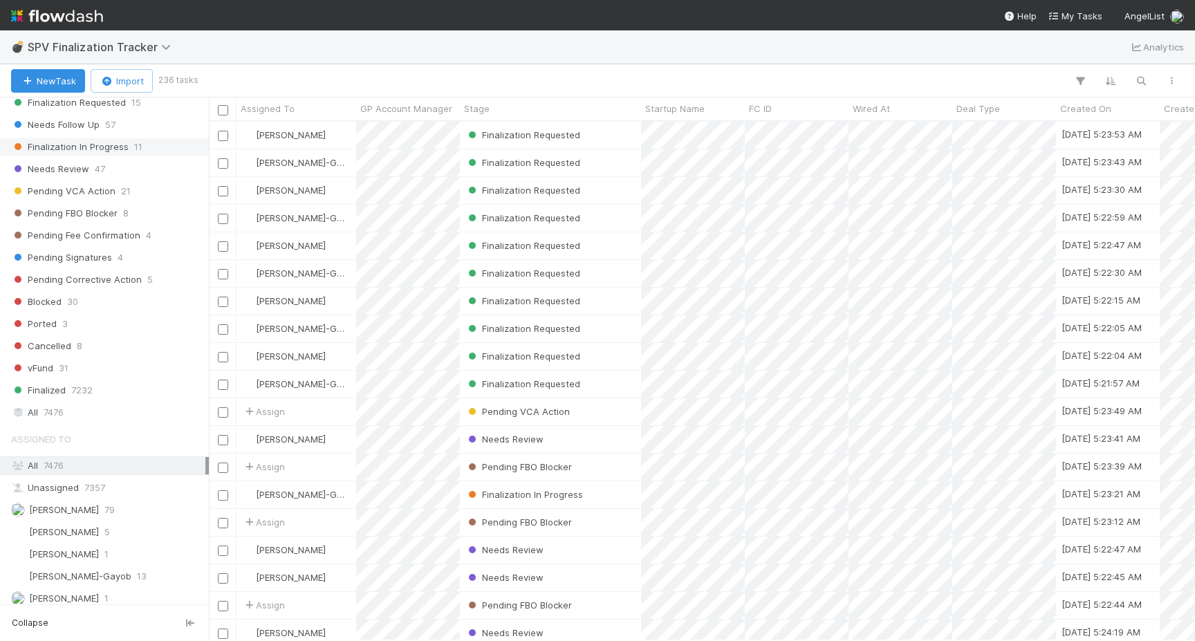
scroll to position [409, 0]
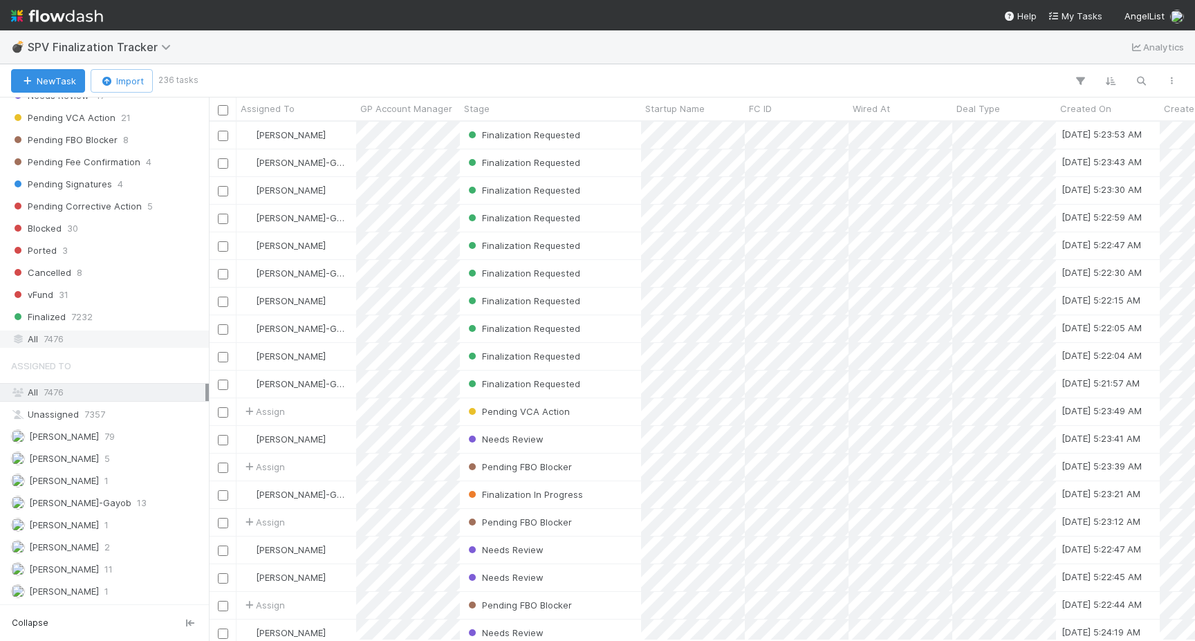
click at [62, 337] on span "7476" at bounding box center [54, 338] width 20 height 17
click at [1149, 93] on div "New Task Import 7476 tasks" at bounding box center [597, 80] width 1195 height 33
click at [1149, 87] on button "button" at bounding box center [1140, 81] width 25 height 18
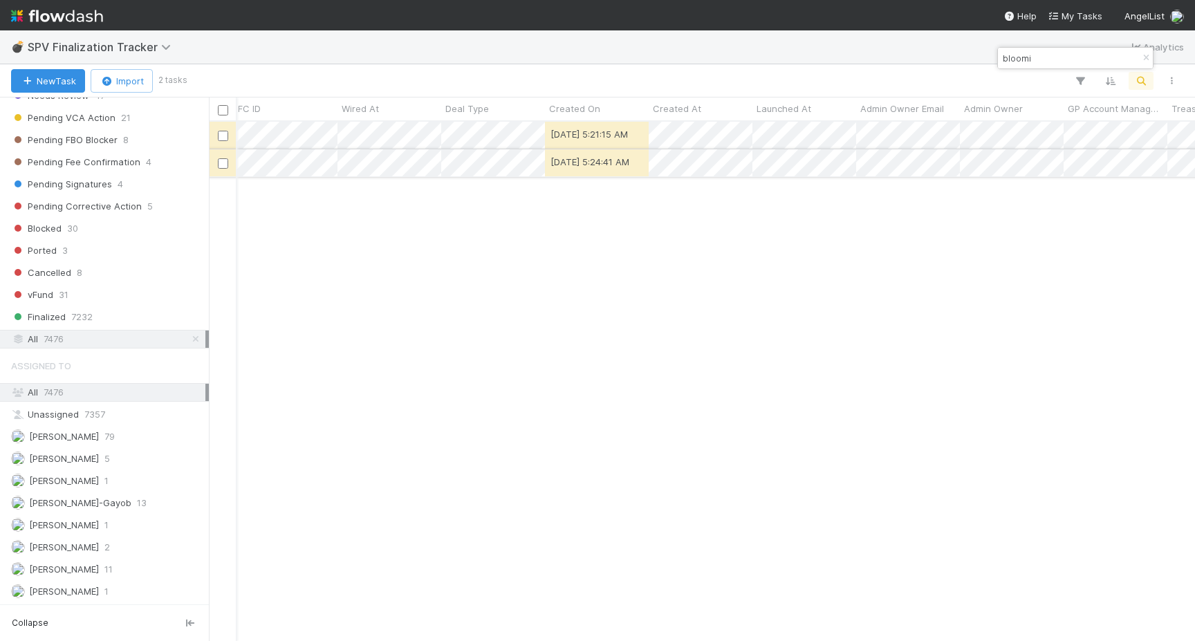
scroll to position [0, 511]
type input "bloomi"
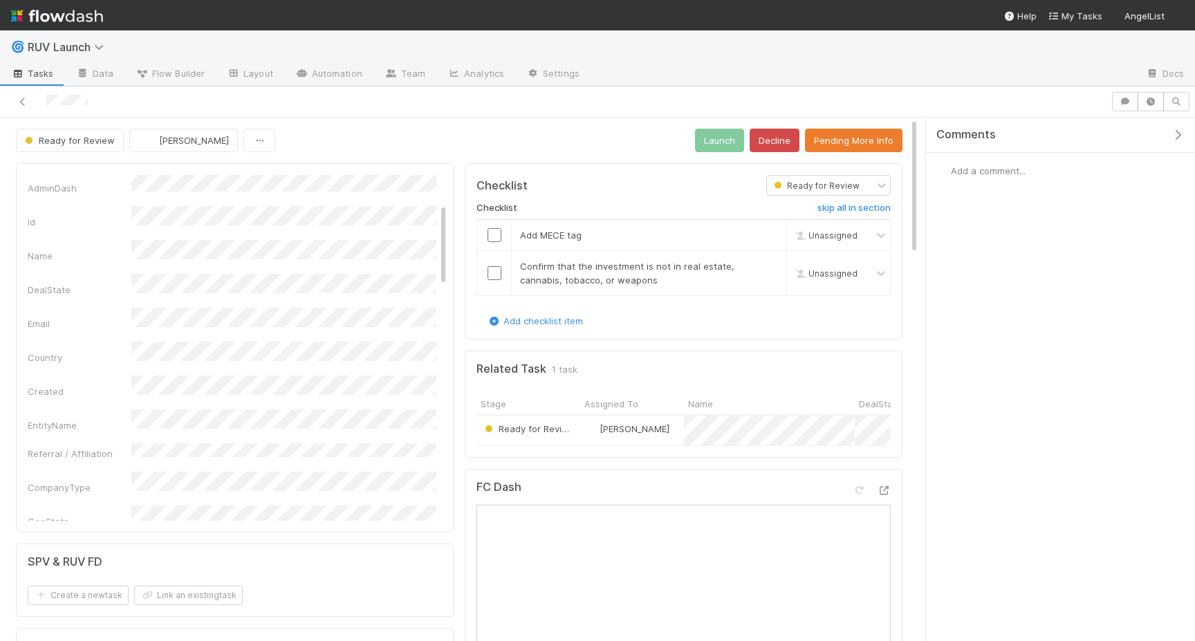
scroll to position [133, 0]
click at [835, 144] on button "Pending More Info" at bounding box center [853, 141] width 97 height 24
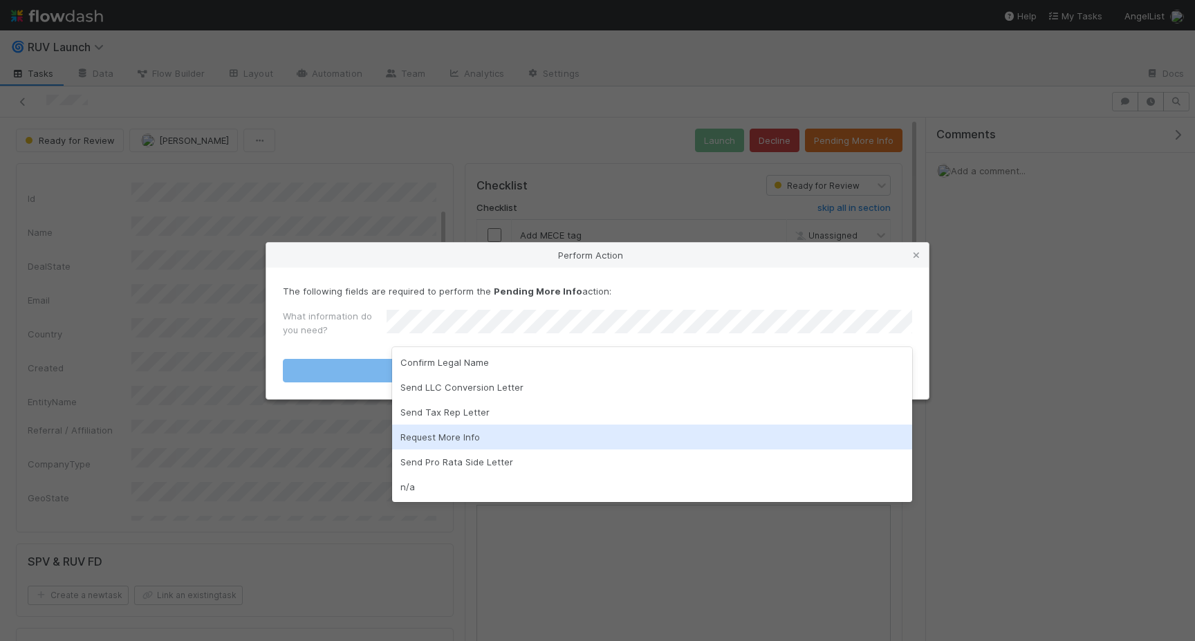
click at [472, 435] on div "Request More Info" at bounding box center [652, 436] width 520 height 25
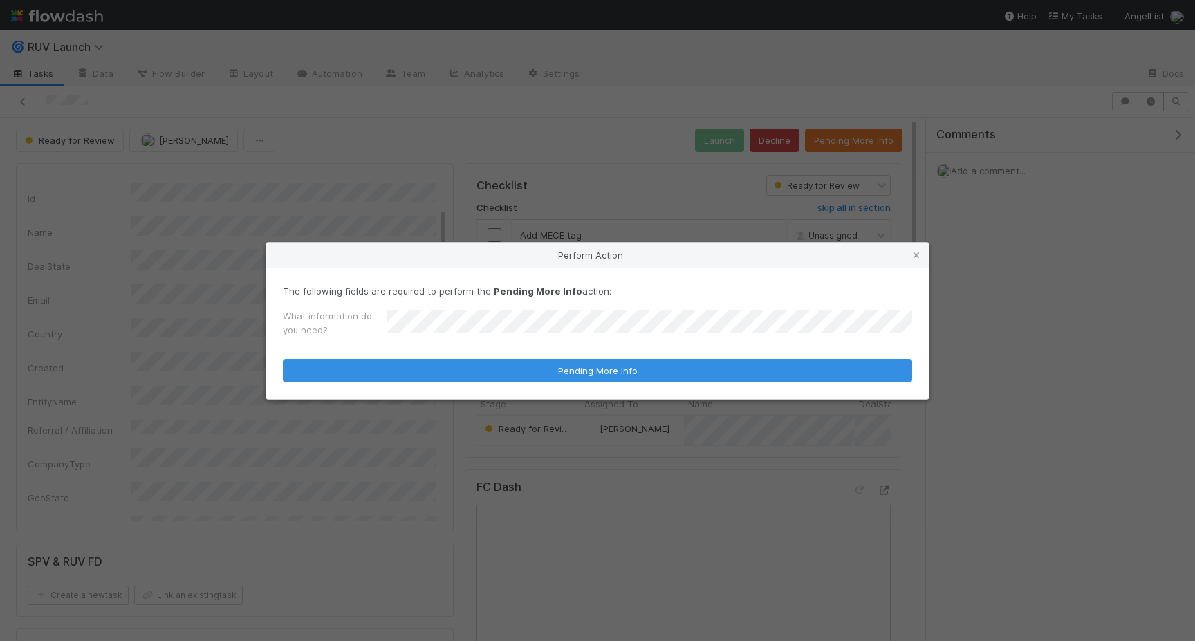
click at [474, 384] on div "The following fields are required to perform the Pending More Info action: What…" at bounding box center [597, 333] width 662 height 131
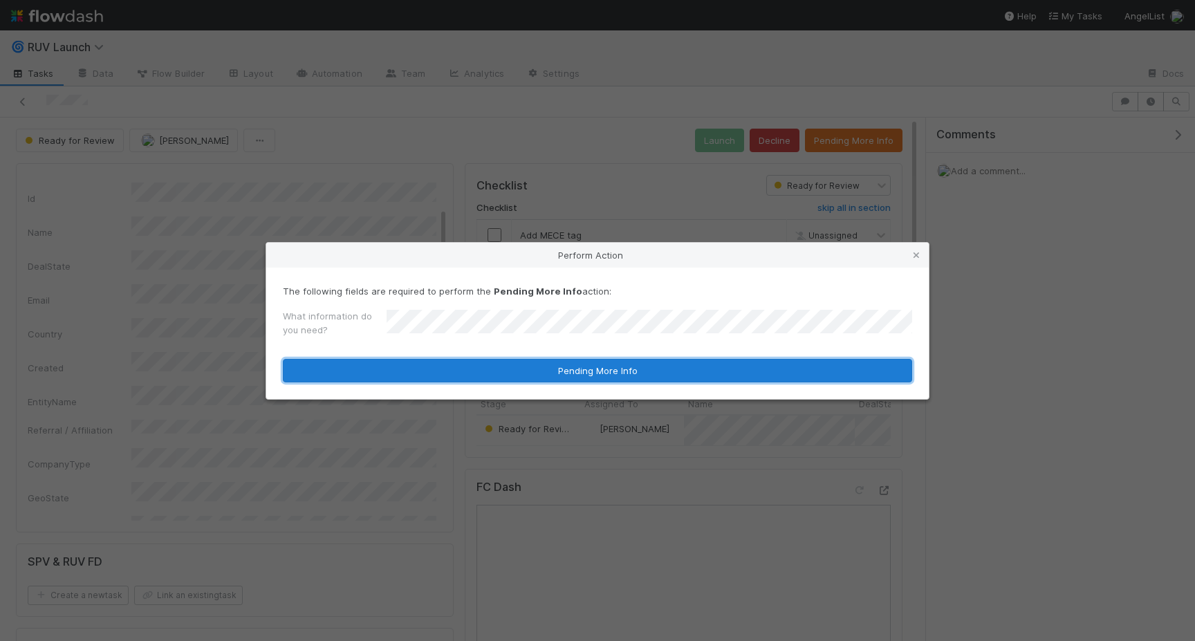
click at [492, 373] on button "Pending More Info" at bounding box center [597, 371] width 629 height 24
